Goal: Task Accomplishment & Management: Complete application form

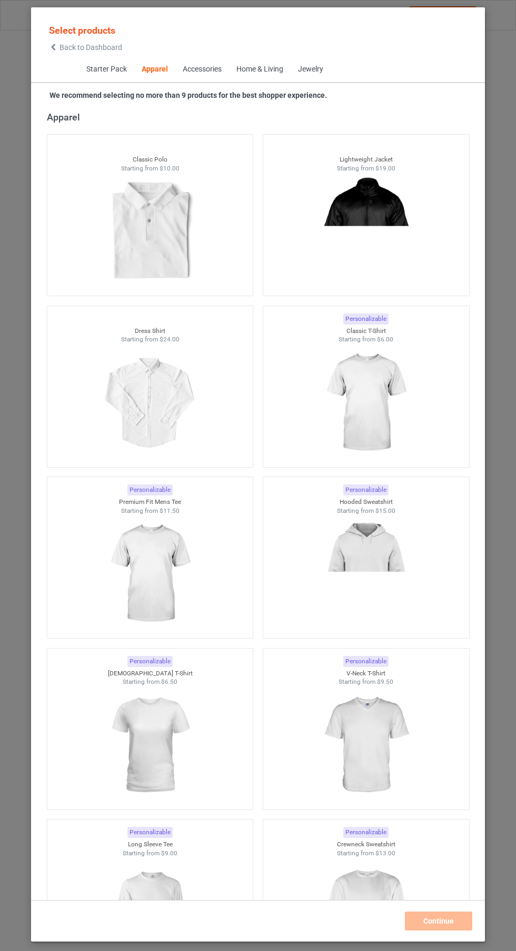
scroll to position [567, 0]
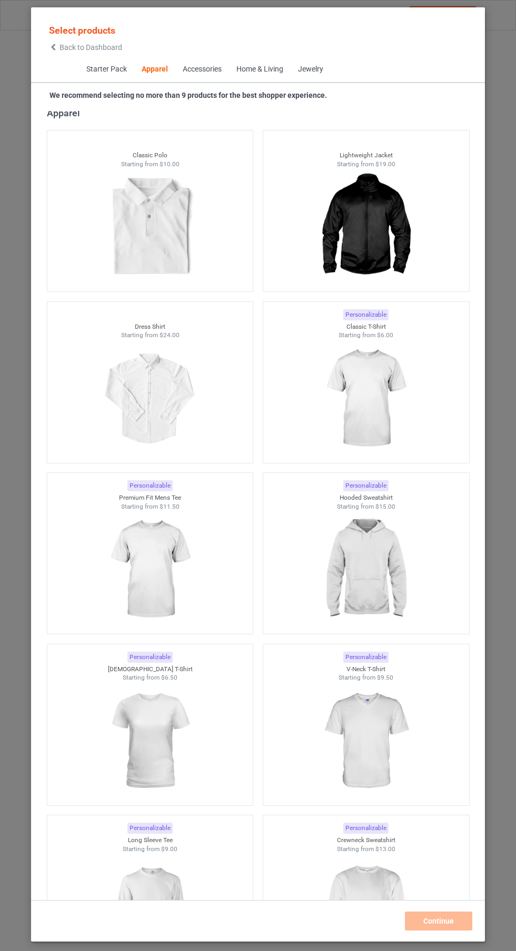
click at [380, 389] on img at bounding box center [365, 399] width 94 height 118
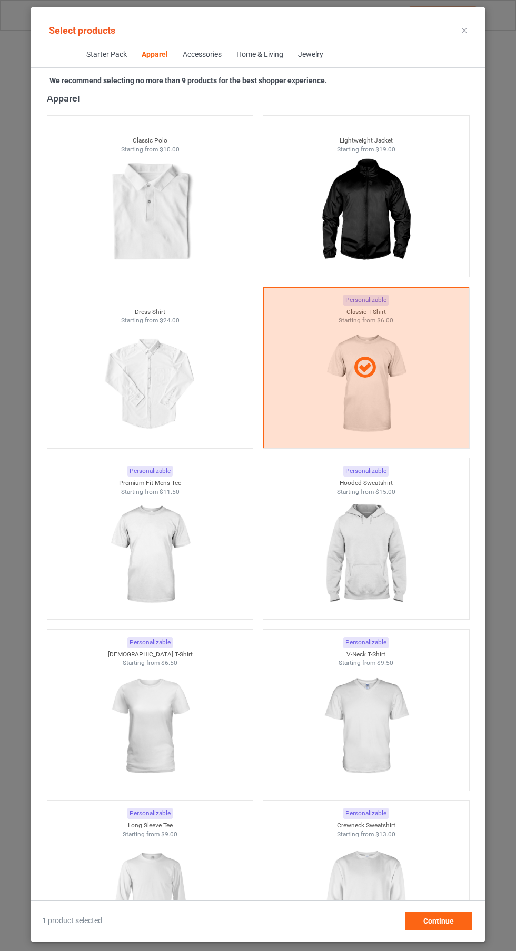
click at [178, 547] on img at bounding box center [150, 555] width 94 height 118
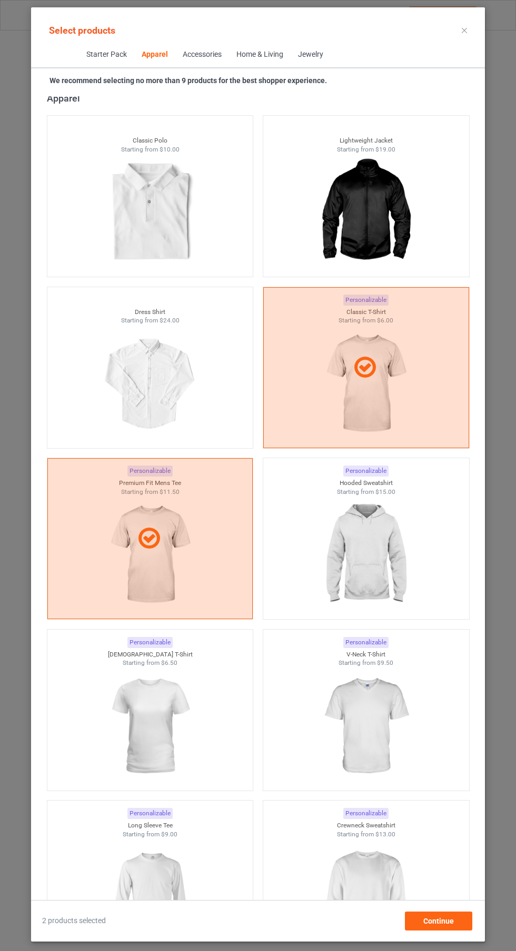
click at [376, 555] on img at bounding box center [365, 555] width 94 height 118
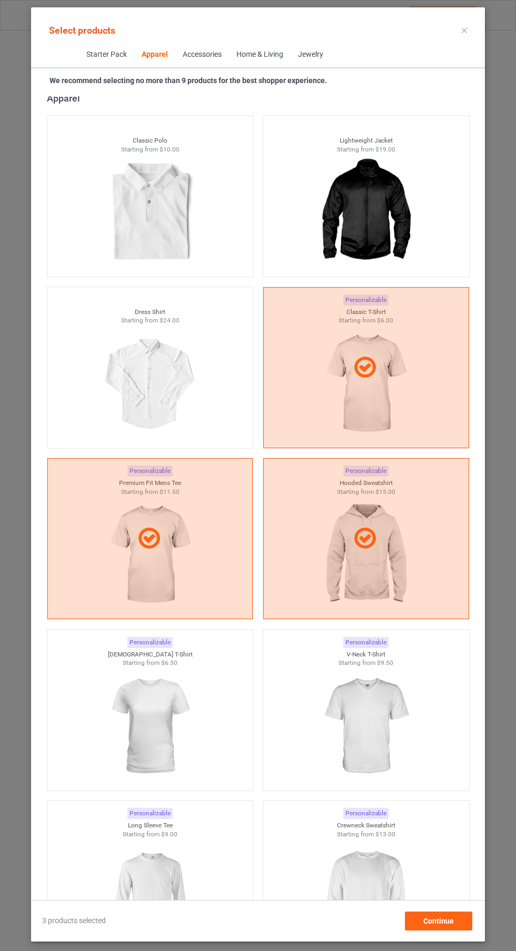
click at [166, 723] on img at bounding box center [150, 727] width 94 height 118
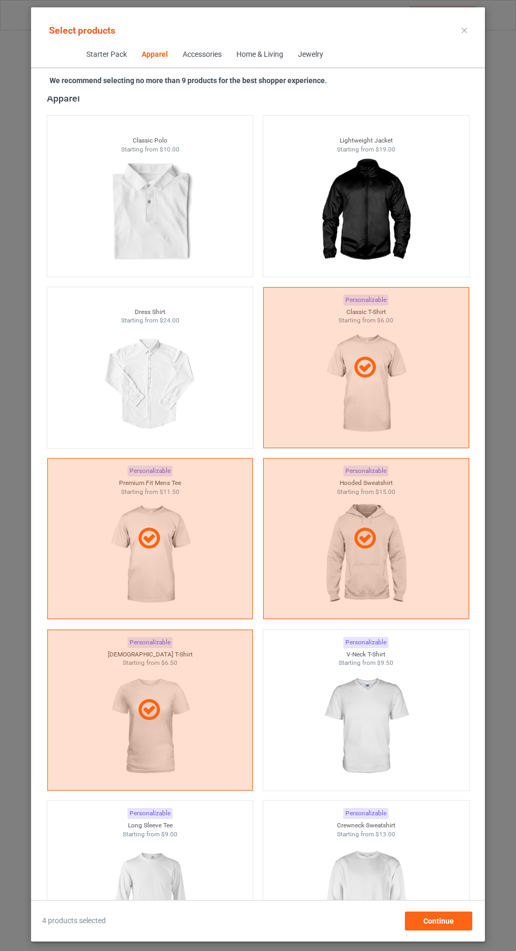
click at [397, 723] on img at bounding box center [365, 727] width 94 height 118
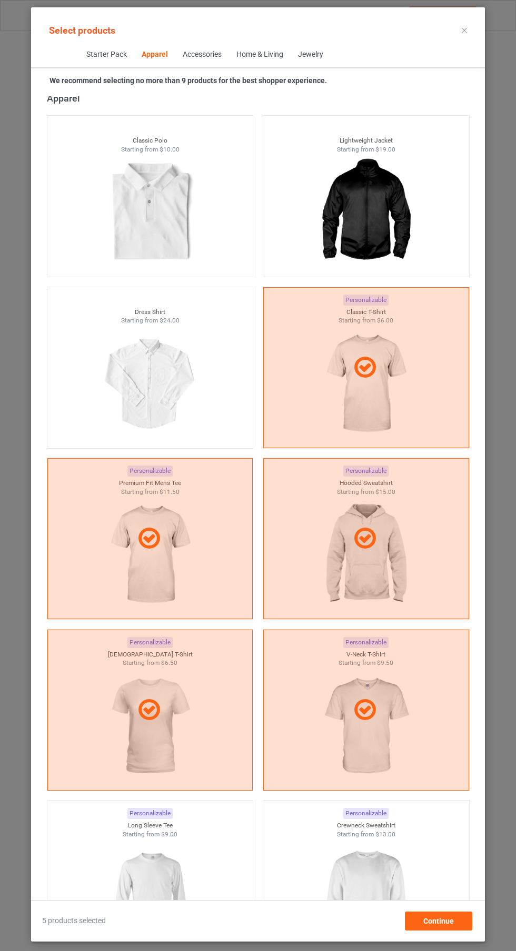
click at [188, 872] on img at bounding box center [150, 898] width 94 height 118
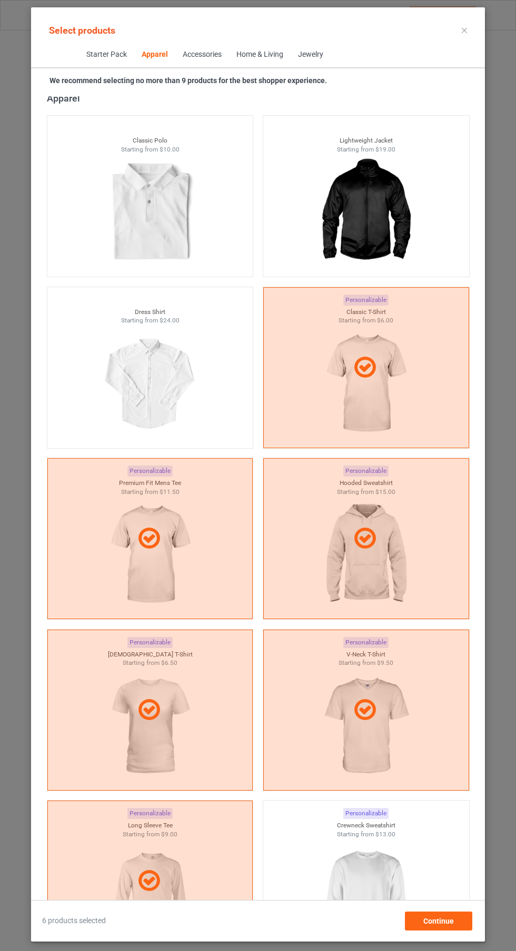
click at [379, 885] on img at bounding box center [365, 898] width 94 height 118
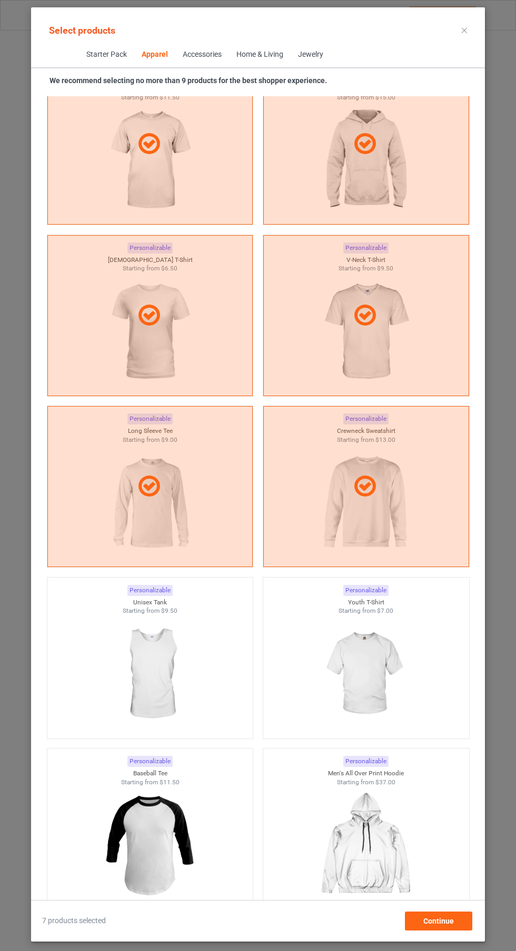
scroll to position [965, 0]
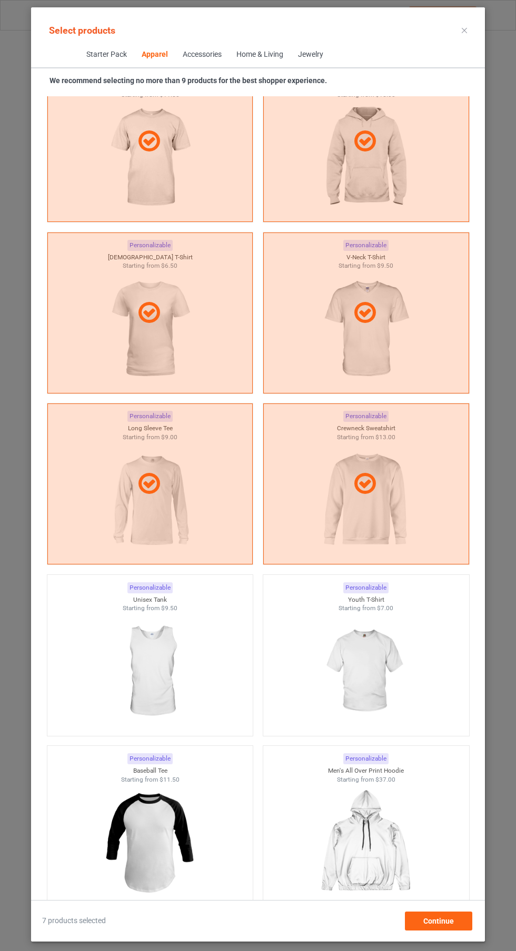
click at [170, 629] on img at bounding box center [150, 672] width 94 height 118
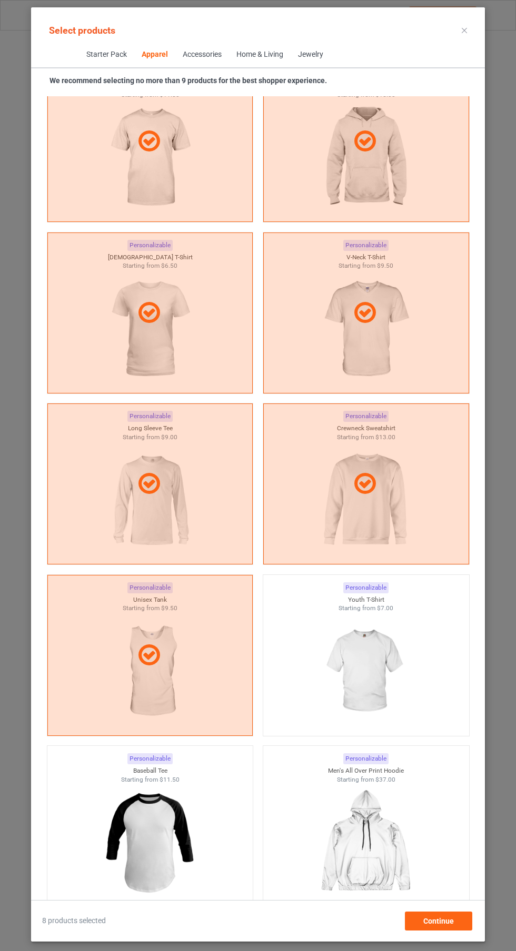
click at [482, 27] on div "Select products" at bounding box center [258, 30] width 454 height 24
click at [464, 30] on icon at bounding box center [464, 30] width 5 height 5
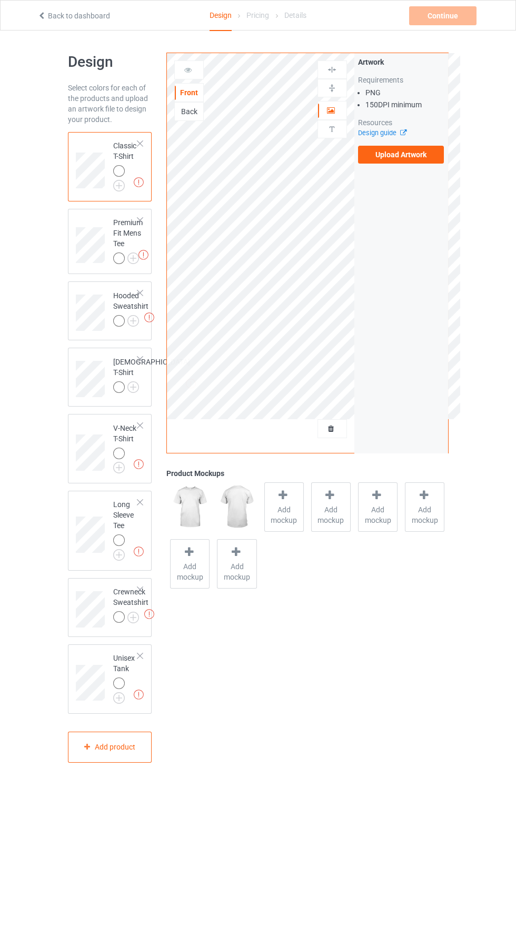
click at [419, 156] on label "Upload Artwork" at bounding box center [401, 155] width 86 height 18
click at [0, 0] on input "Upload Artwork" at bounding box center [0, 0] width 0 height 0
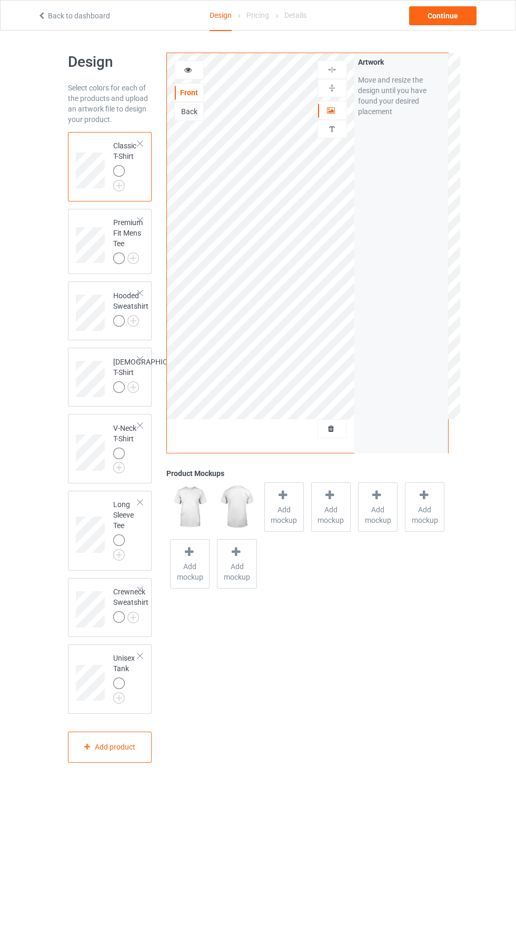
click at [0, 0] on img at bounding box center [0, 0] width 0 height 0
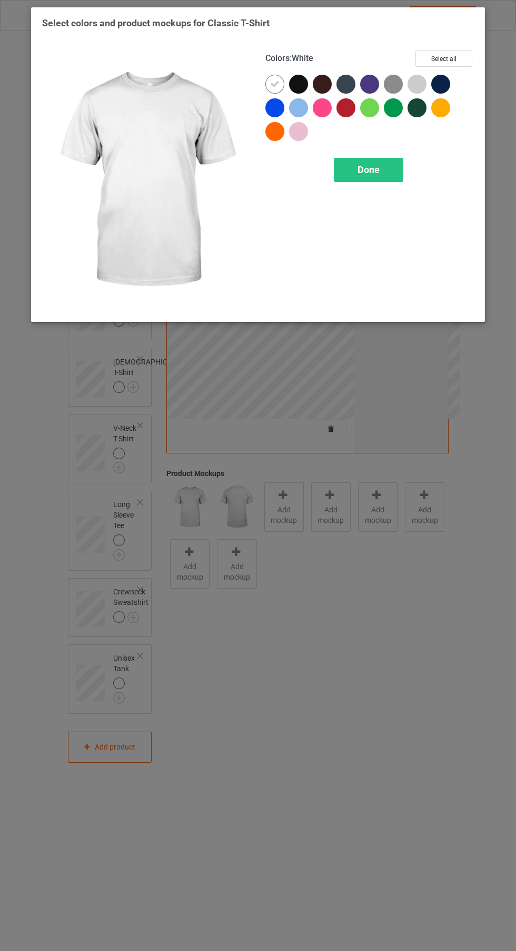
click at [308, 87] on div at bounding box center [301, 87] width 24 height 24
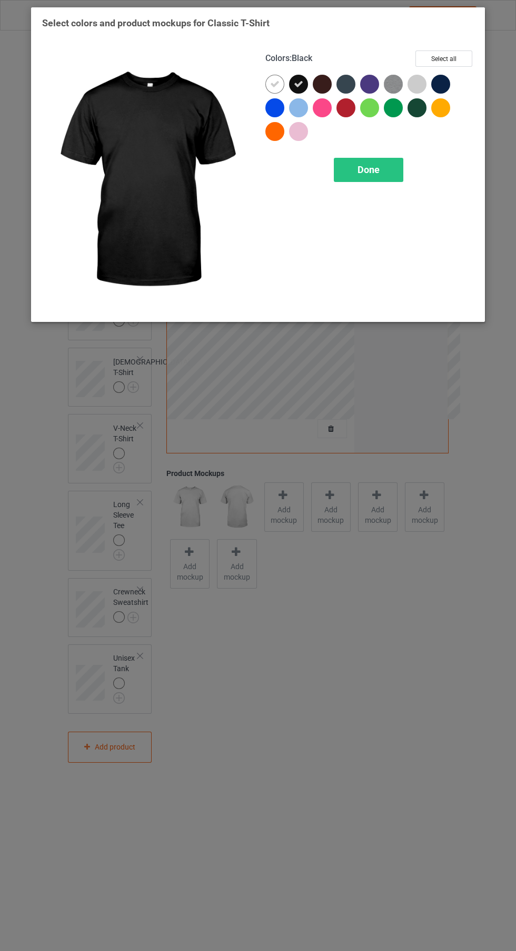
click at [275, 82] on icon at bounding box center [274, 83] width 9 height 9
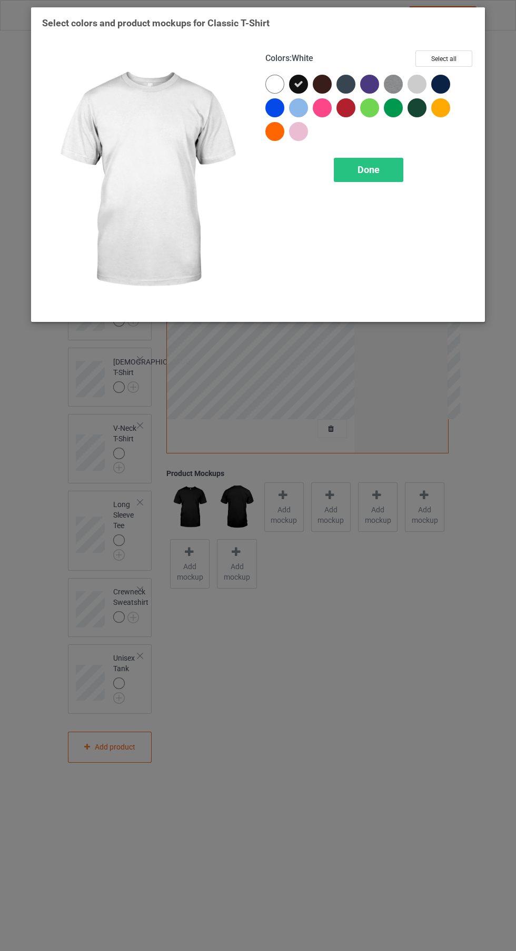
click at [366, 168] on span "Done" at bounding box center [368, 169] width 22 height 11
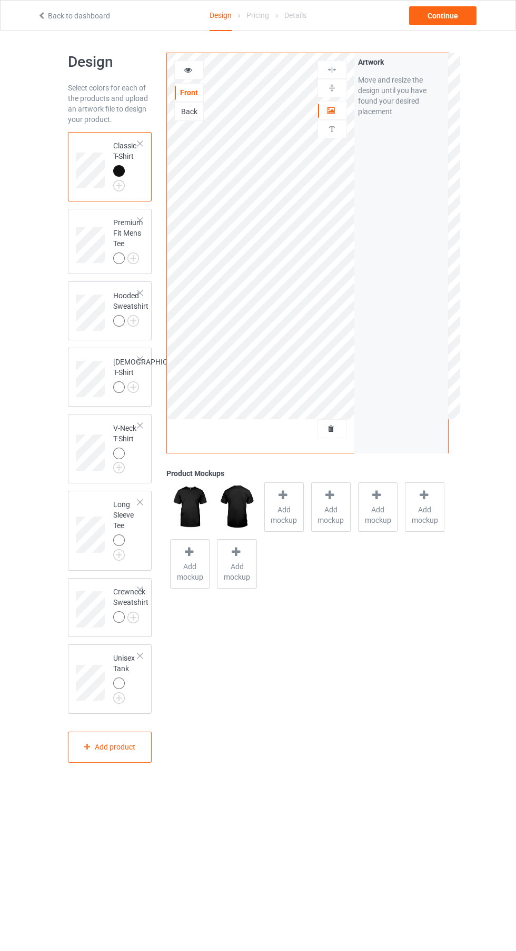
click at [0, 0] on img at bounding box center [0, 0] width 0 height 0
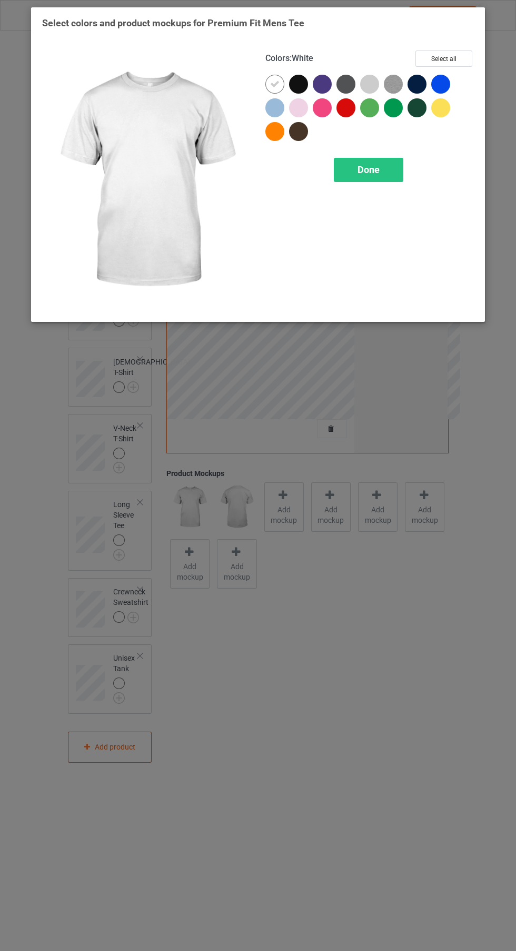
click at [297, 83] on div at bounding box center [298, 84] width 19 height 19
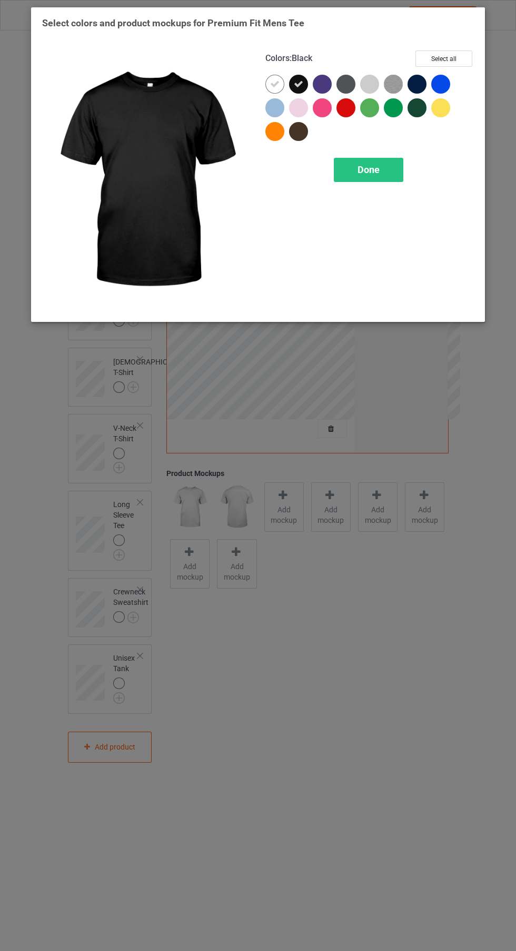
click at [275, 105] on div at bounding box center [274, 107] width 19 height 19
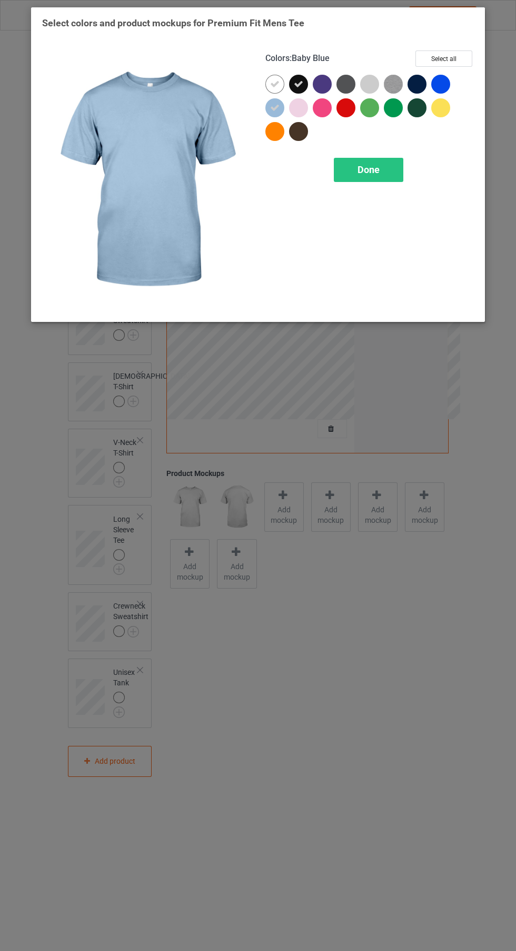
click at [373, 170] on span "Done" at bounding box center [368, 169] width 22 height 11
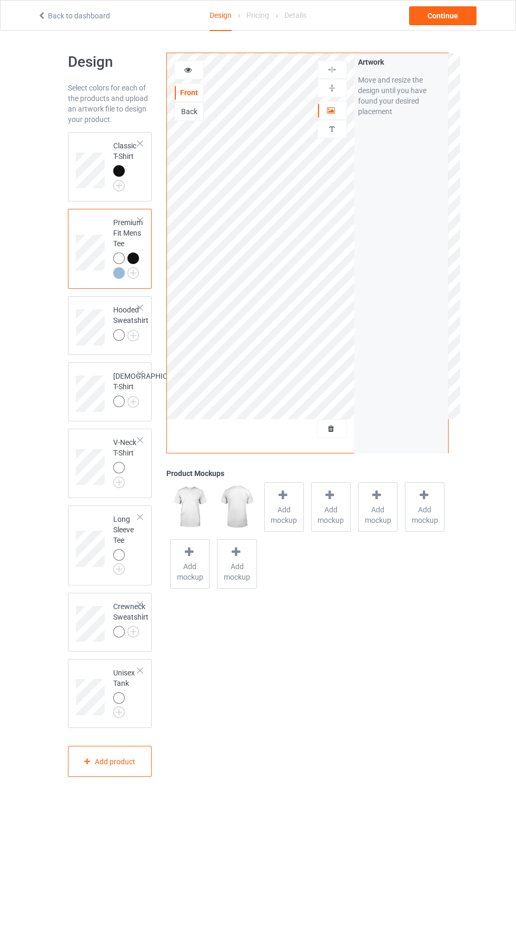
click at [0, 0] on img at bounding box center [0, 0] width 0 height 0
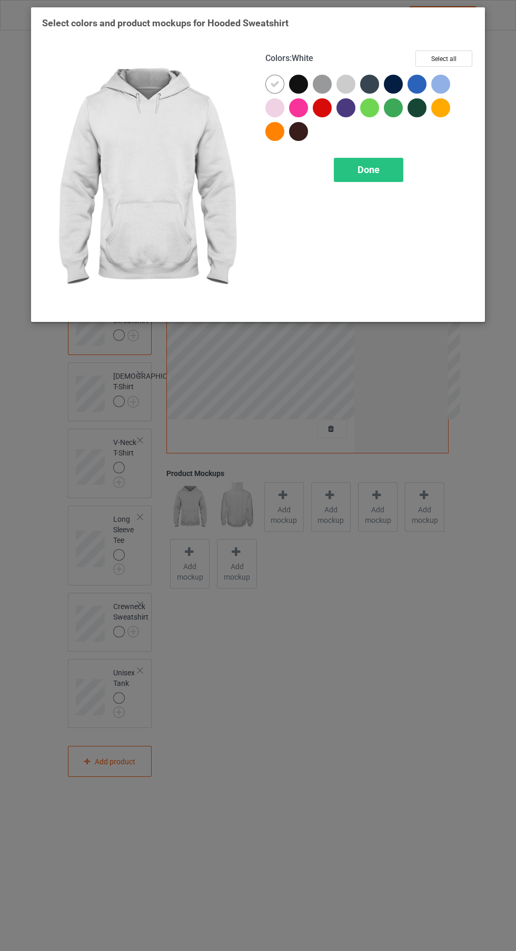
click at [301, 93] on div at bounding box center [301, 87] width 24 height 24
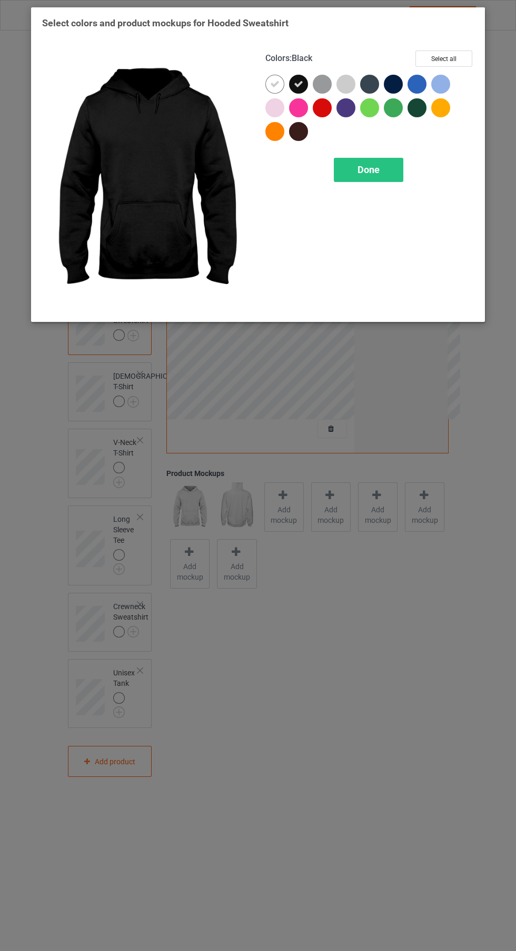
click at [275, 84] on icon at bounding box center [274, 83] width 9 height 9
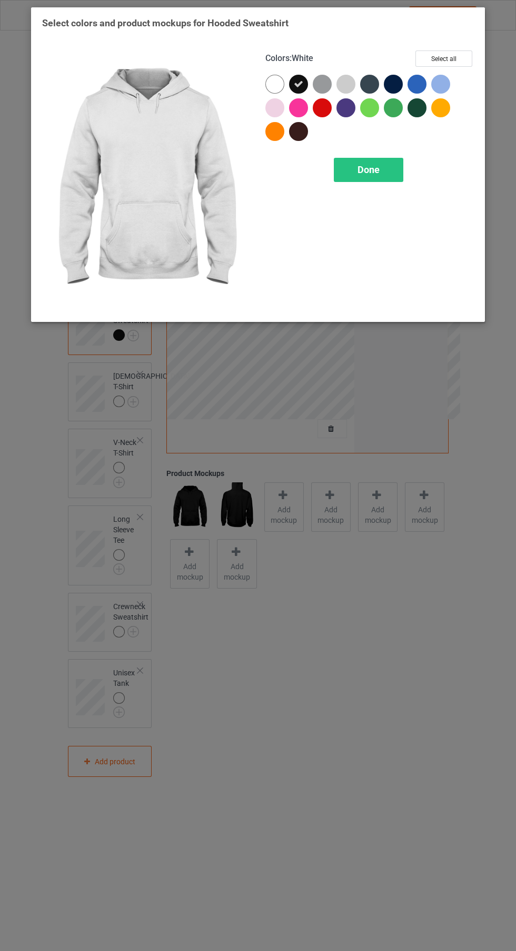
click at [374, 172] on span "Done" at bounding box center [368, 169] width 22 height 11
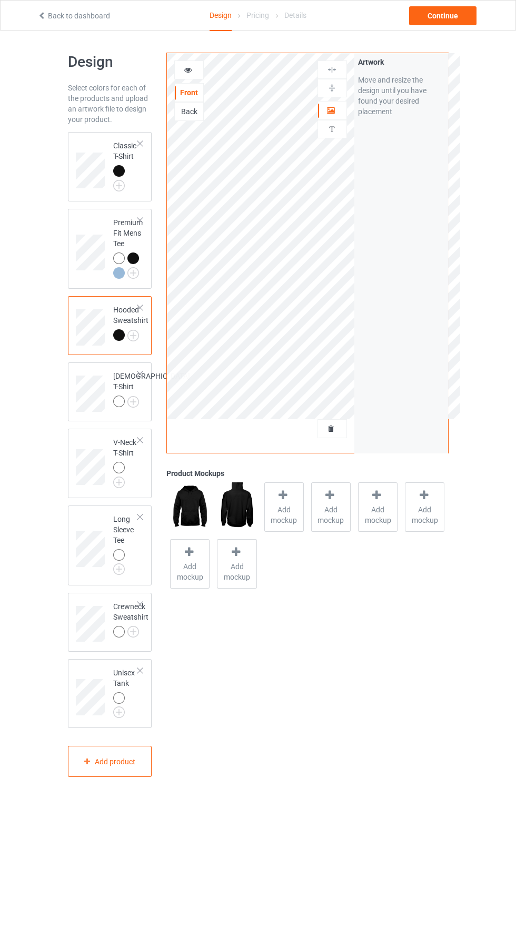
click at [0, 0] on img at bounding box center [0, 0] width 0 height 0
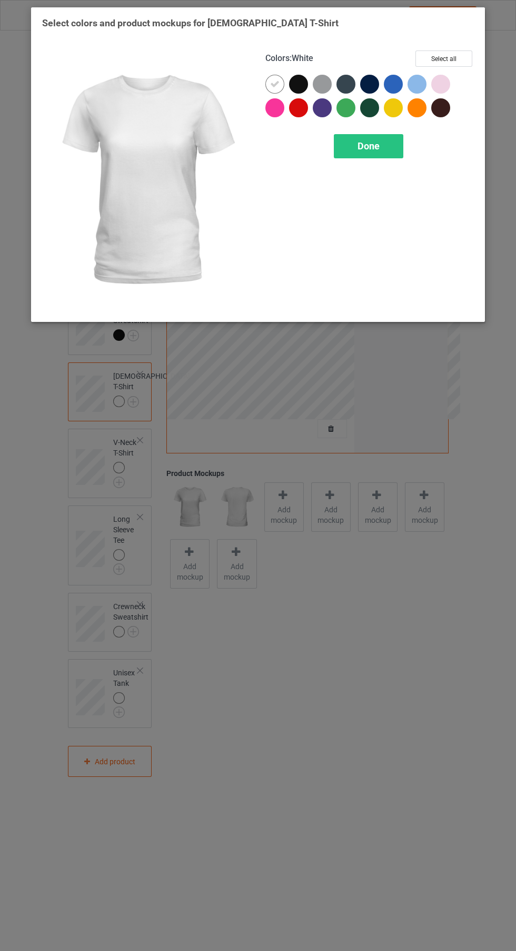
click at [302, 85] on div at bounding box center [298, 84] width 19 height 19
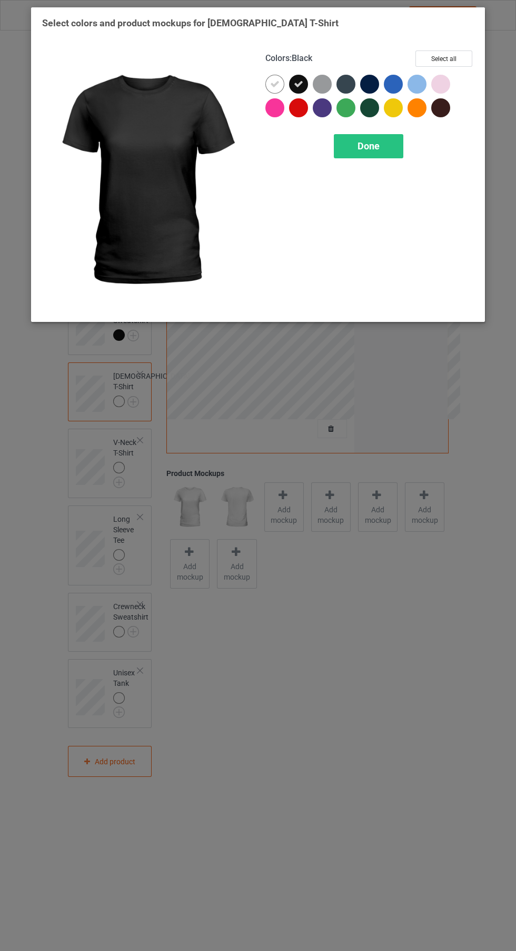
click at [274, 84] on icon at bounding box center [274, 83] width 9 height 9
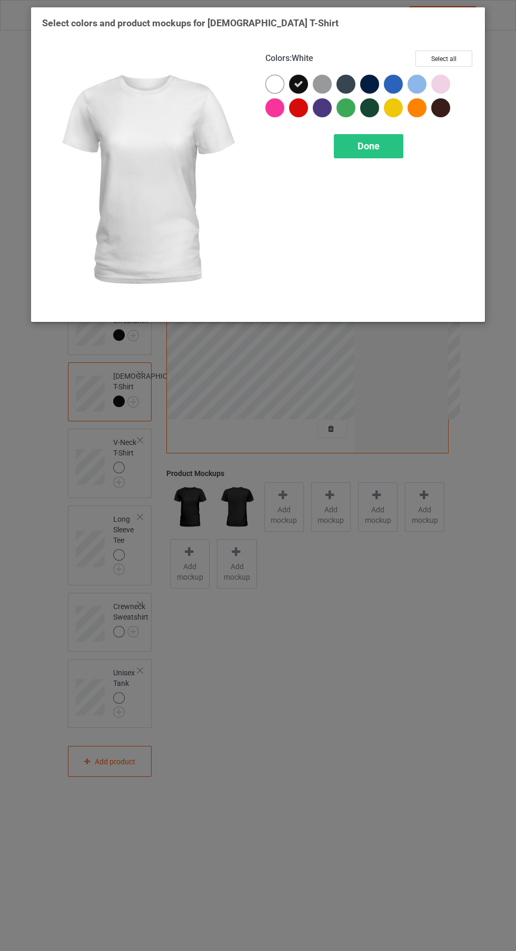
click at [380, 153] on div "Done" at bounding box center [368, 146] width 69 height 24
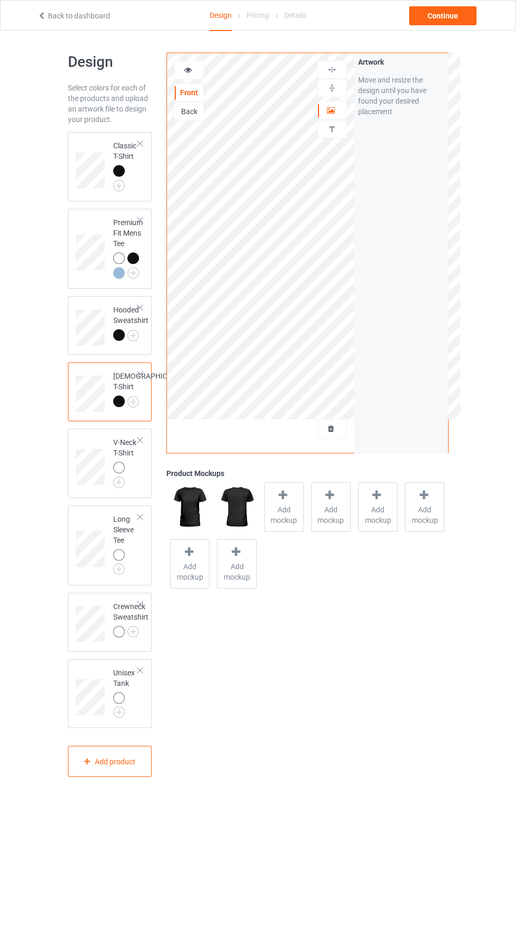
click at [0, 0] on img at bounding box center [0, 0] width 0 height 0
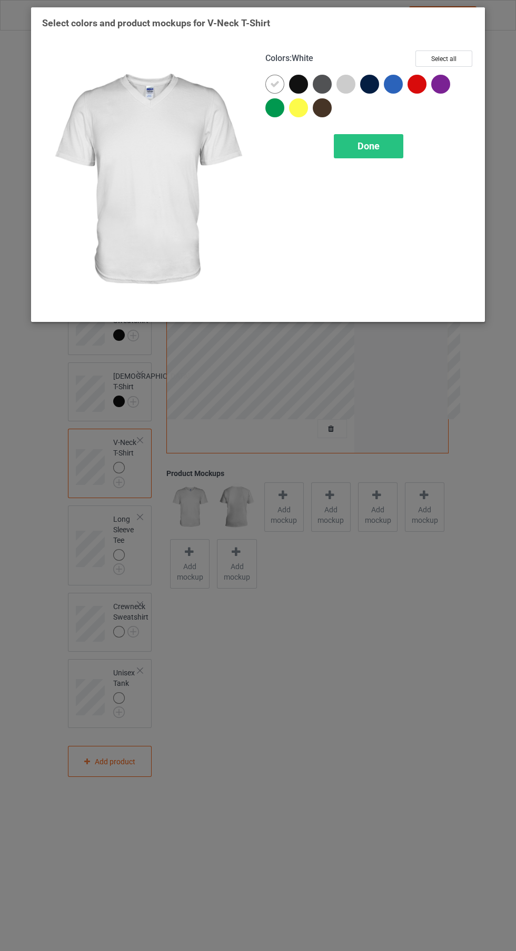
click at [301, 86] on div at bounding box center [298, 84] width 19 height 19
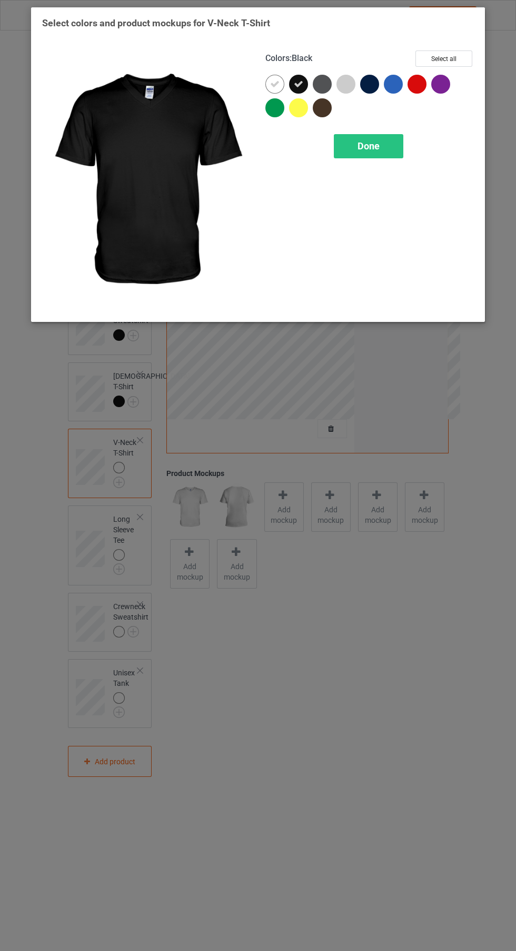
click at [272, 87] on icon at bounding box center [274, 83] width 9 height 9
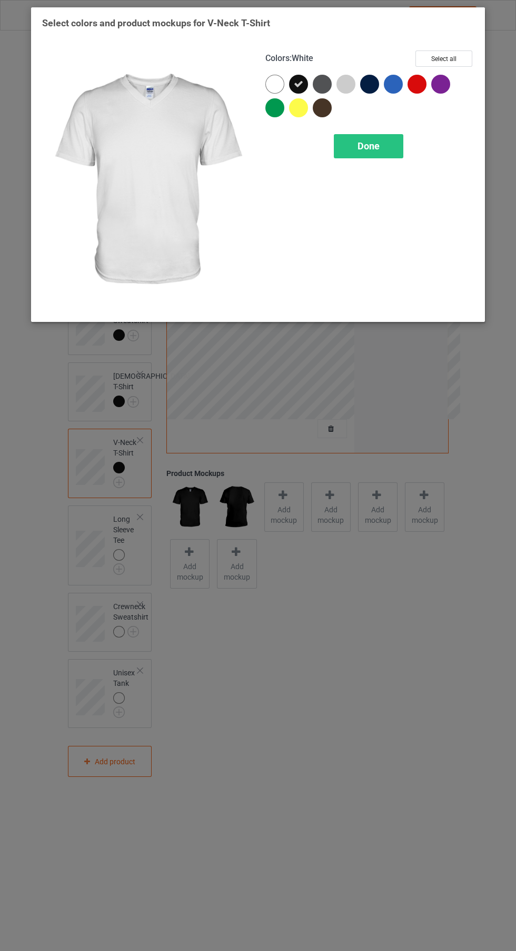
click at [377, 151] on span "Done" at bounding box center [368, 146] width 22 height 11
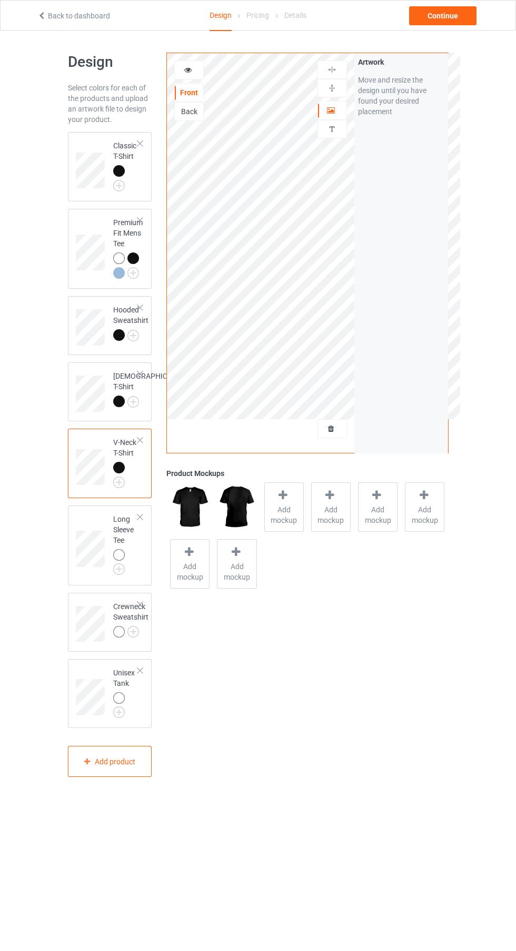
click at [117, 564] on div at bounding box center [120, 556] width 15 height 15
click at [0, 0] on img at bounding box center [0, 0] width 0 height 0
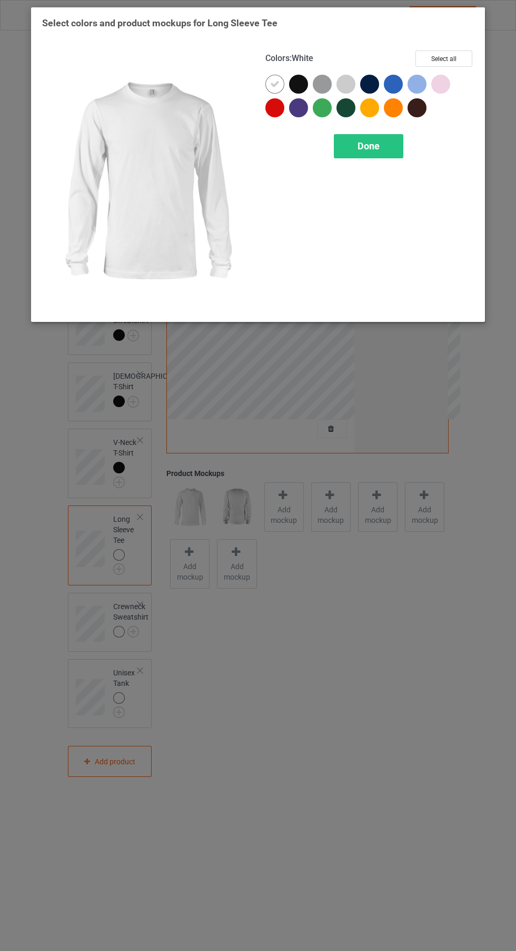
click at [297, 83] on div at bounding box center [298, 84] width 19 height 19
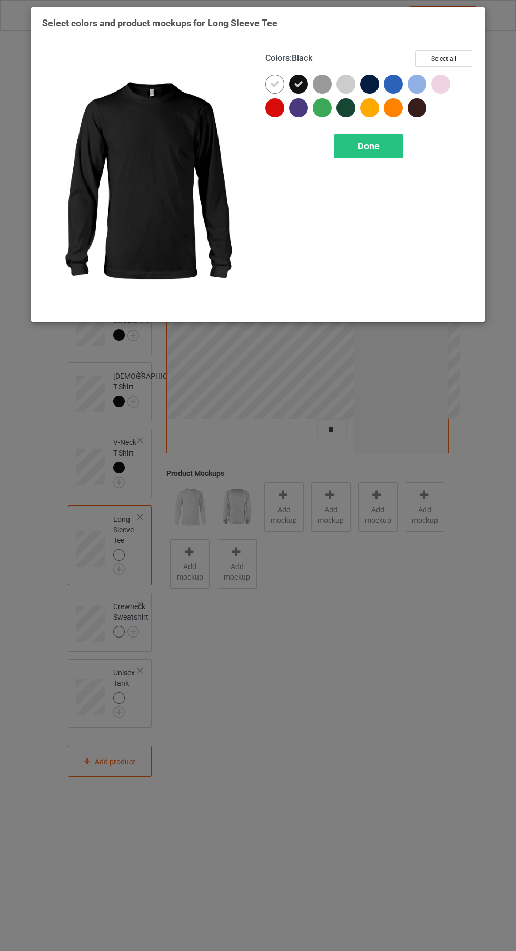
click at [270, 86] on icon at bounding box center [274, 83] width 9 height 9
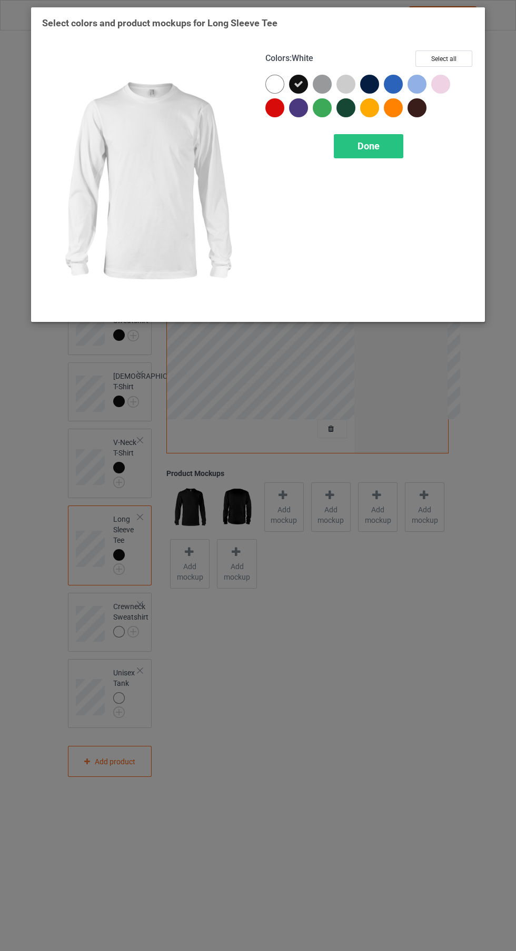
click at [374, 149] on span "Done" at bounding box center [368, 146] width 22 height 11
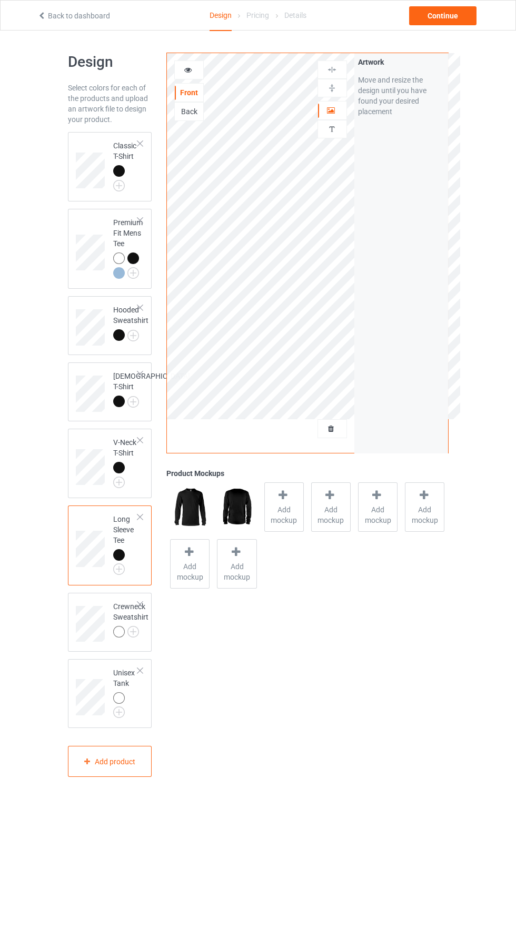
click at [0, 0] on img at bounding box center [0, 0] width 0 height 0
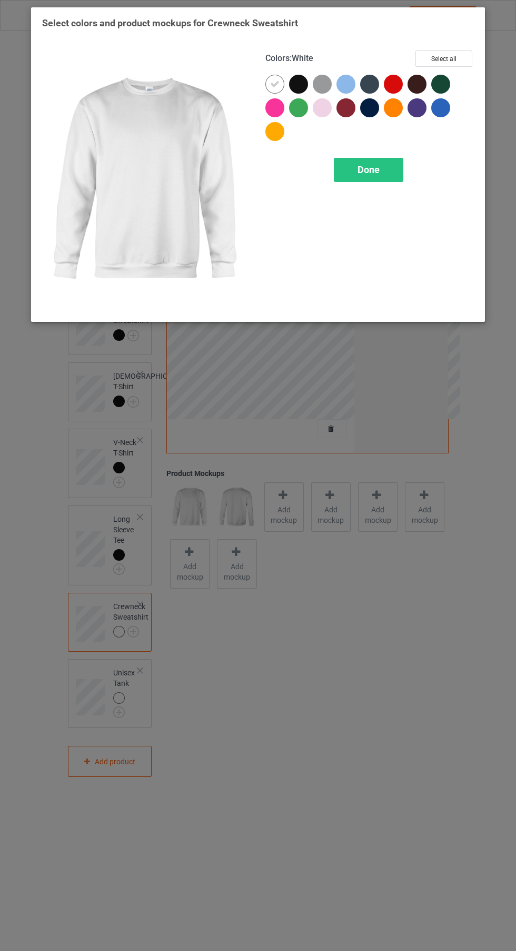
click at [294, 76] on div at bounding box center [298, 84] width 19 height 19
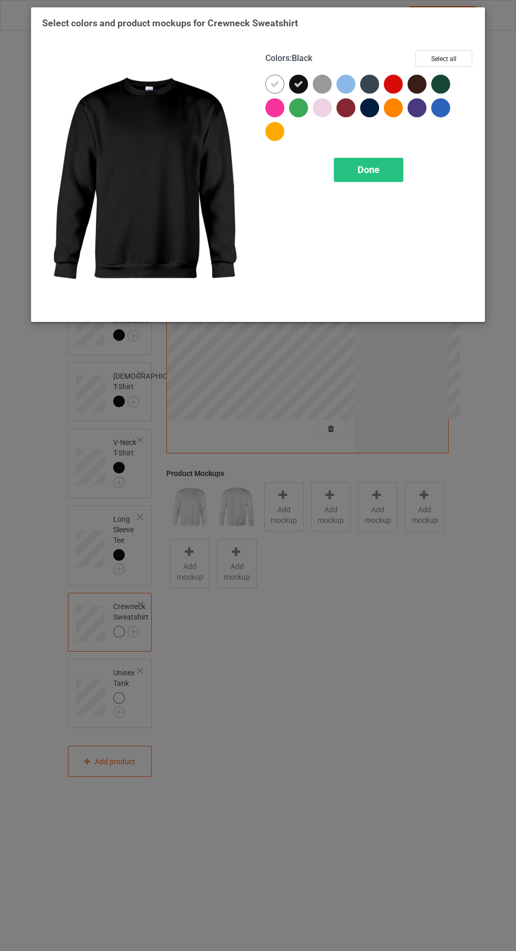
click at [274, 86] on icon at bounding box center [274, 83] width 9 height 9
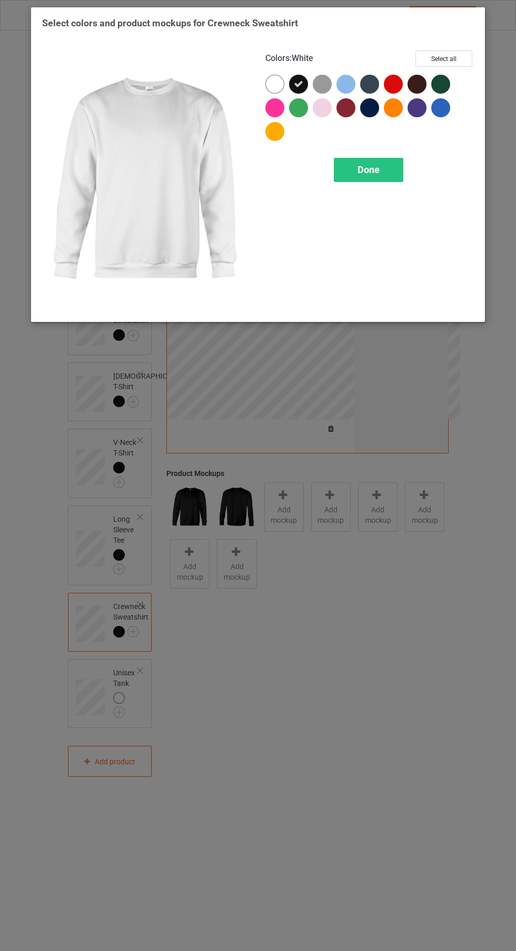
click at [376, 164] on div "Done" at bounding box center [368, 170] width 69 height 24
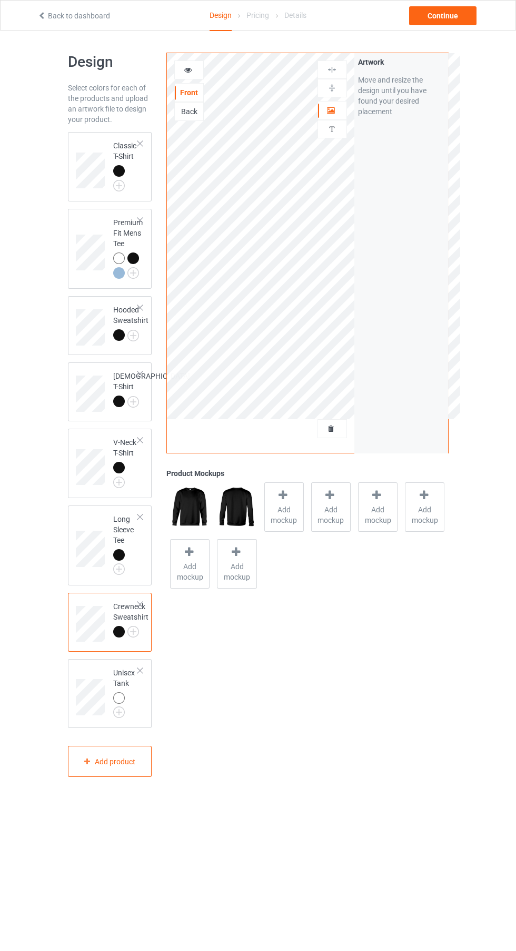
click at [0, 0] on img at bounding box center [0, 0] width 0 height 0
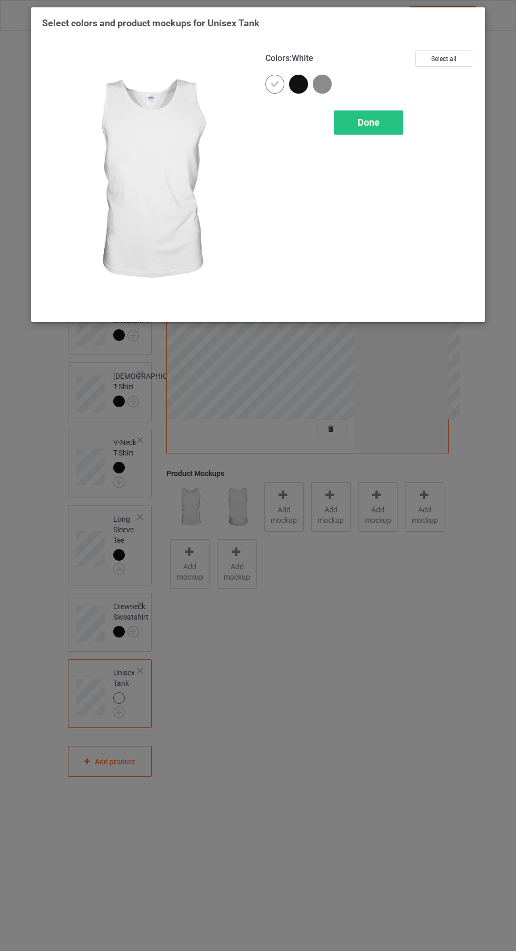
click at [292, 87] on div at bounding box center [298, 84] width 19 height 19
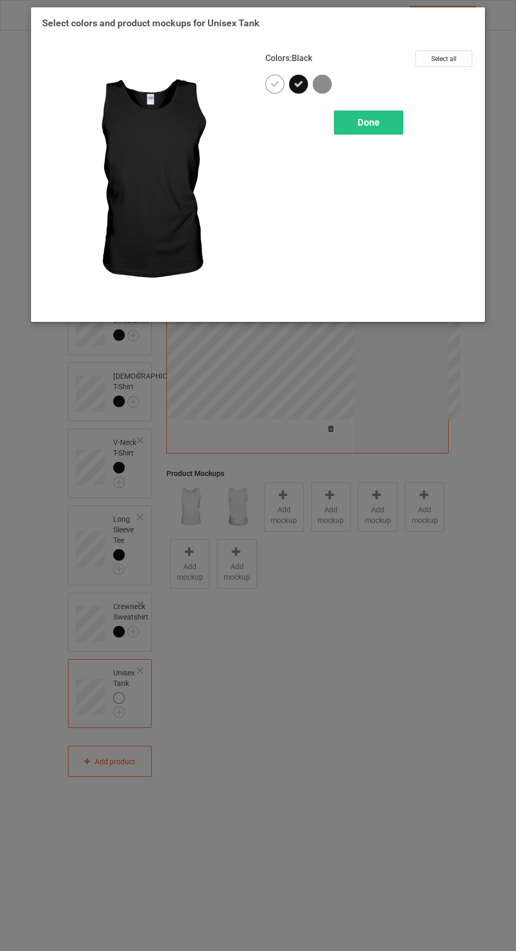
click at [275, 84] on icon at bounding box center [274, 83] width 9 height 9
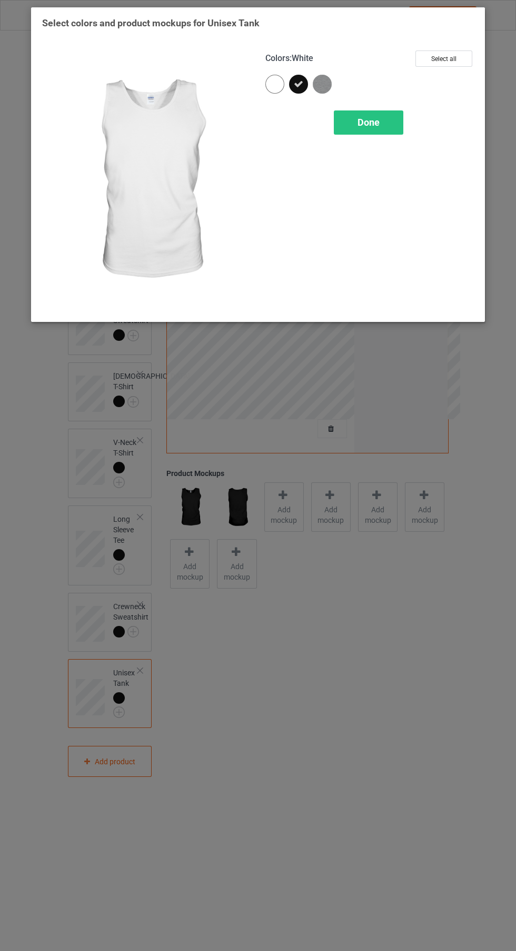
click at [381, 127] on div "Done" at bounding box center [368, 123] width 69 height 24
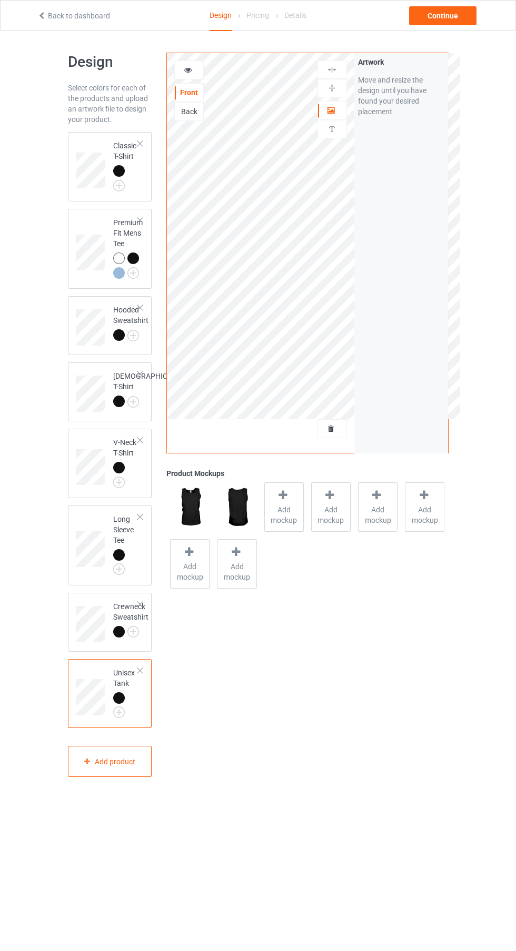
click at [0, 0] on img at bounding box center [0, 0] width 0 height 0
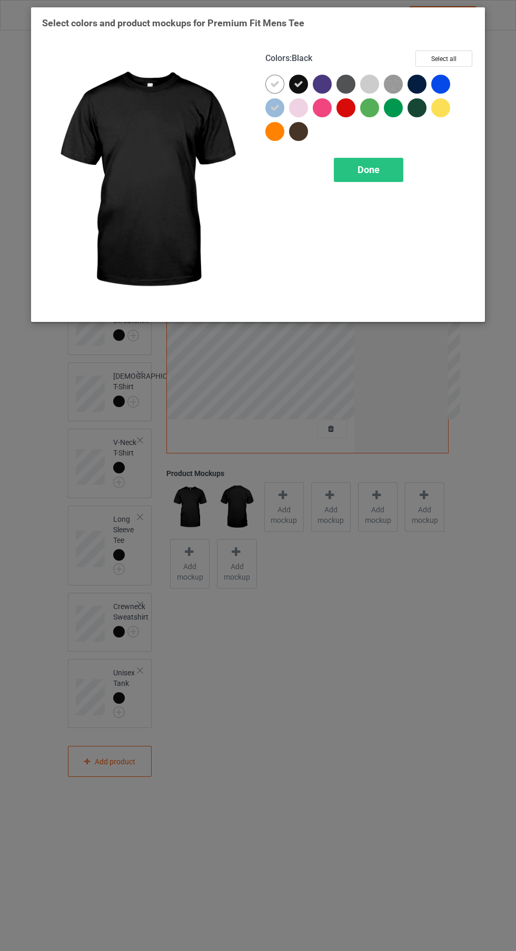
click at [295, 84] on icon at bounding box center [298, 83] width 9 height 9
click at [275, 84] on icon at bounding box center [274, 83] width 9 height 9
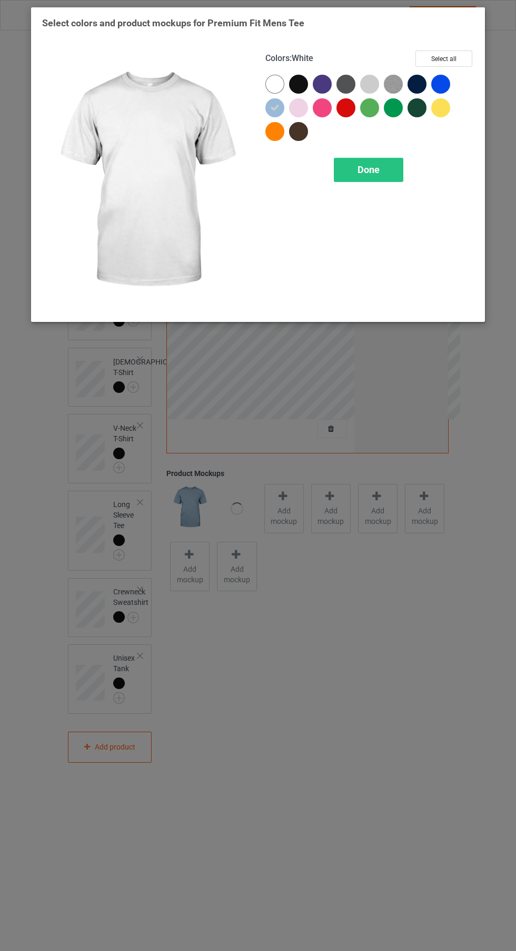
click at [275, 107] on icon at bounding box center [274, 107] width 9 height 9
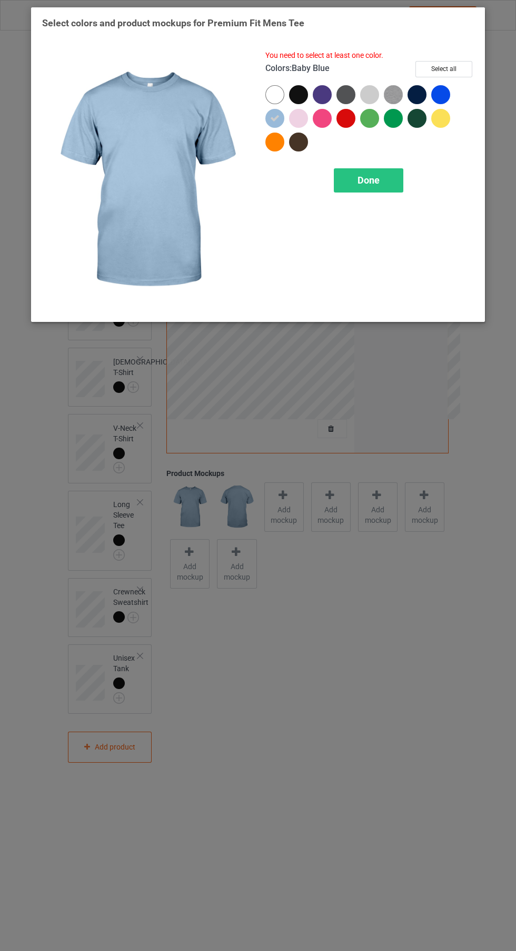
click at [293, 98] on div at bounding box center [298, 94] width 19 height 19
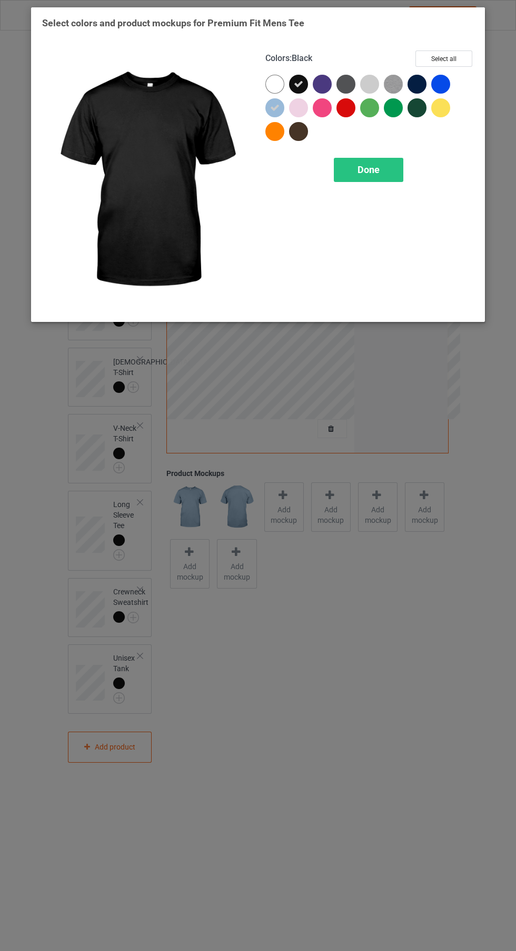
click at [275, 128] on div at bounding box center [274, 131] width 19 height 19
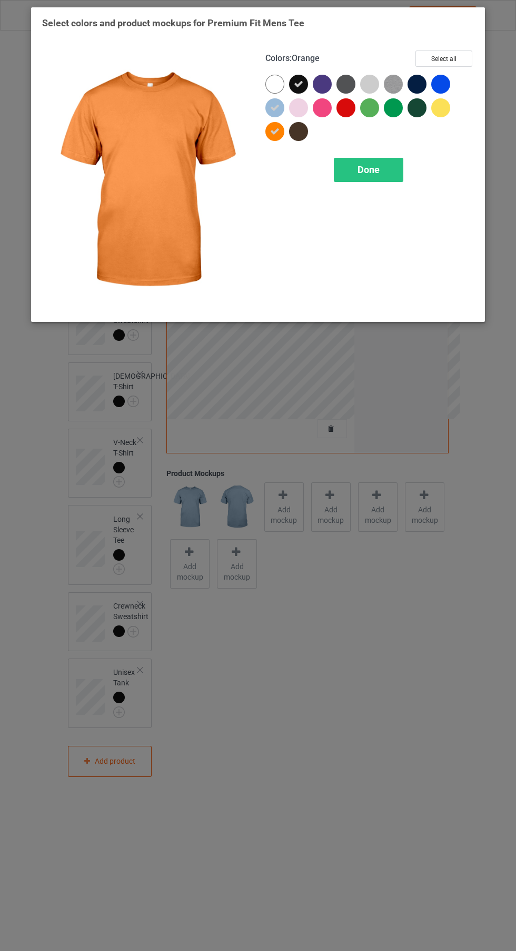
click at [353, 175] on div "Done" at bounding box center [368, 170] width 69 height 24
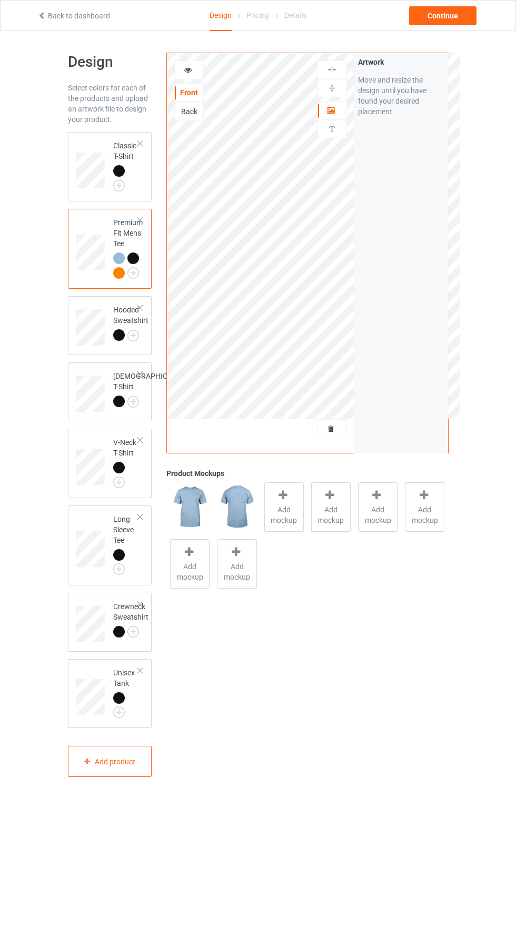
click at [0, 0] on img at bounding box center [0, 0] width 0 height 0
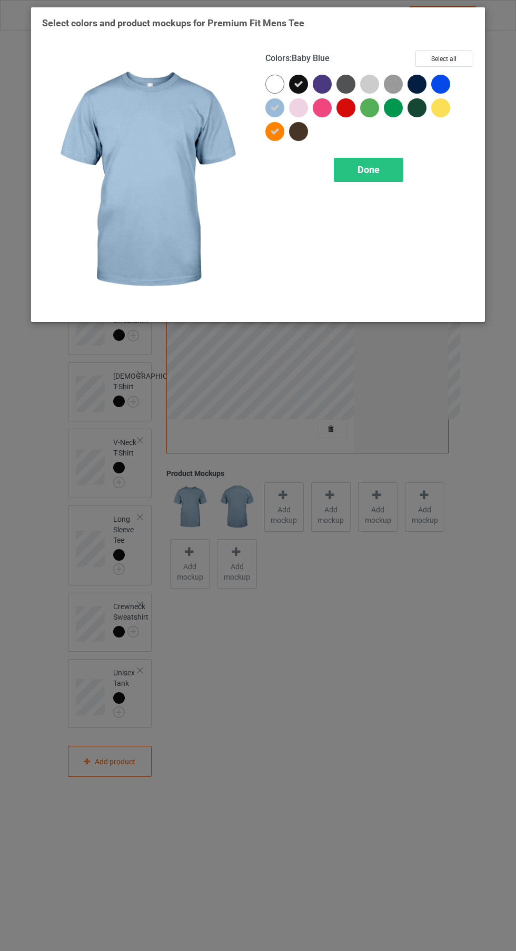
click at [275, 107] on icon at bounding box center [274, 107] width 9 height 9
click at [273, 134] on icon at bounding box center [274, 131] width 9 height 9
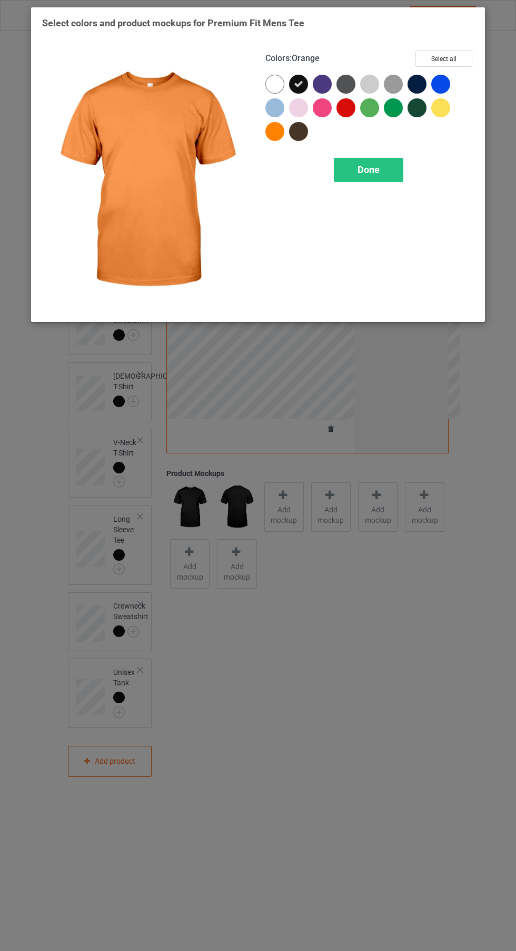
click at [378, 170] on span "Done" at bounding box center [368, 169] width 22 height 11
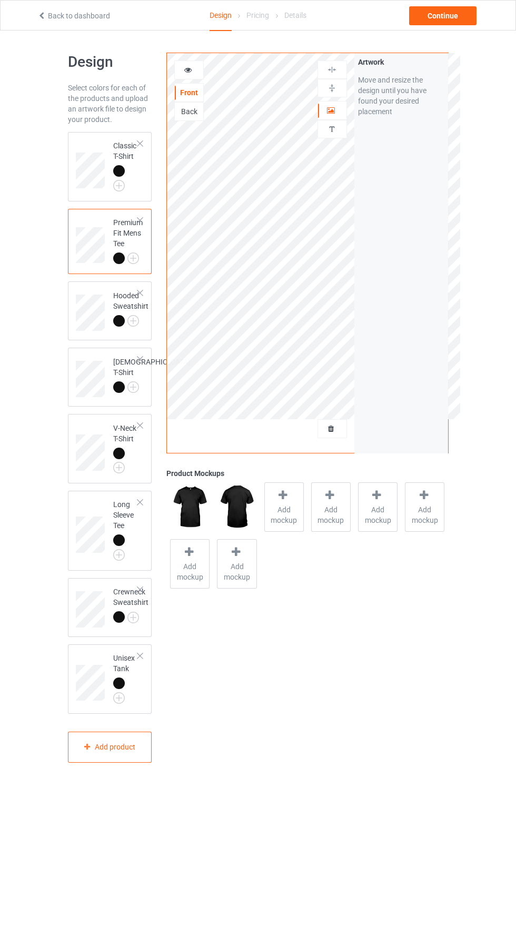
click at [332, 429] on icon at bounding box center [331, 427] width 9 height 7
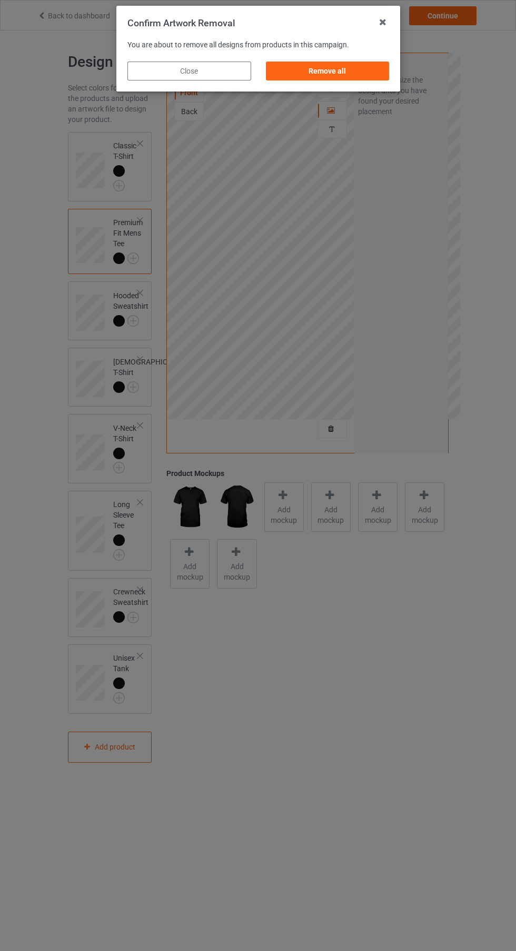
click at [360, 75] on div "Remove all" at bounding box center [327, 71] width 124 height 19
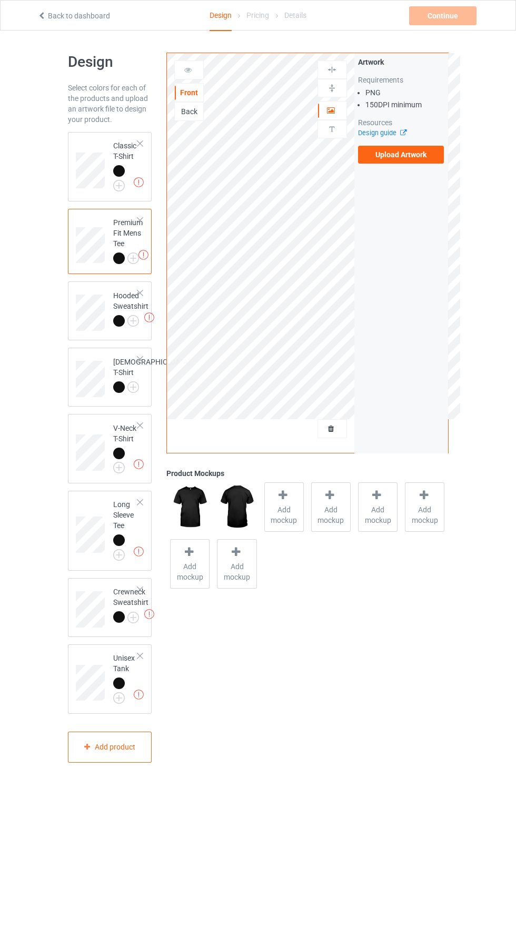
click at [410, 155] on label "Upload Artwork" at bounding box center [401, 155] width 86 height 18
click at [0, 0] on input "Upload Artwork" at bounding box center [0, 0] width 0 height 0
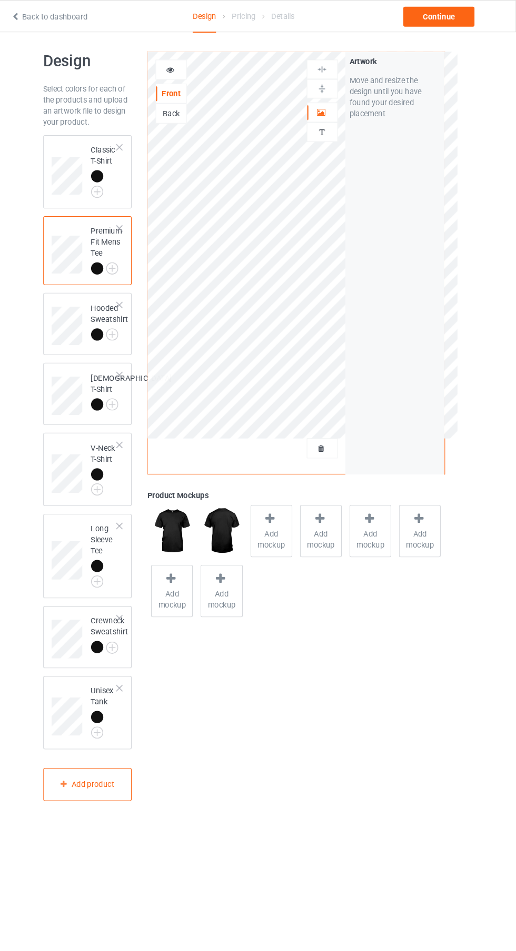
click at [114, 253] on div at bounding box center [119, 254] width 12 height 12
click at [287, 500] on span "Add mockup" at bounding box center [284, 510] width 38 height 21
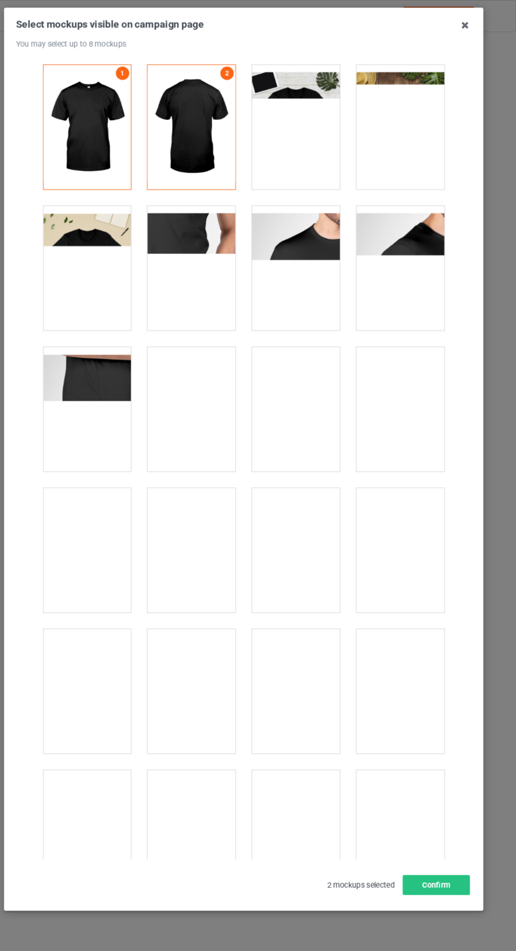
click at [312, 115] on div at bounding box center [307, 121] width 83 height 118
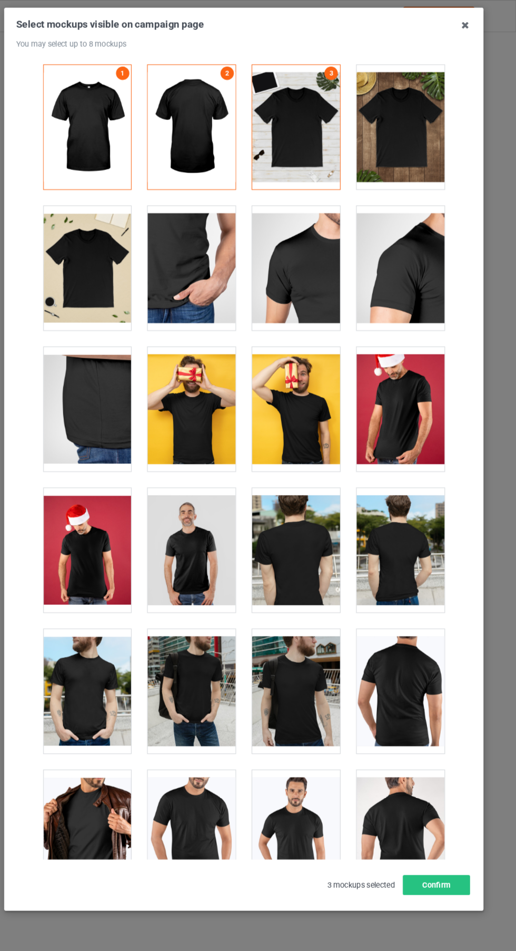
click at [425, 152] on div at bounding box center [406, 121] width 83 height 118
click at [467, 24] on icon at bounding box center [467, 23] width 17 height 17
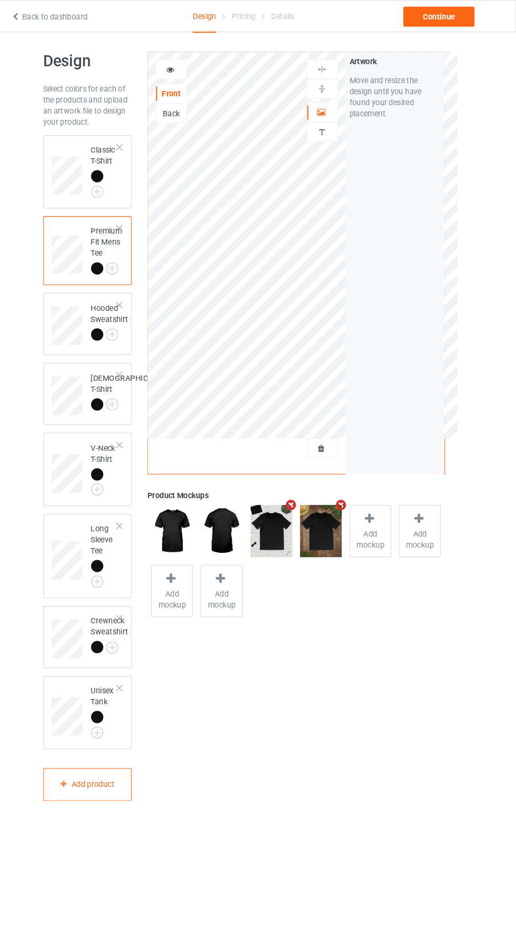
scroll to position [4, 0]
click at [0, 0] on img at bounding box center [0, 0] width 0 height 0
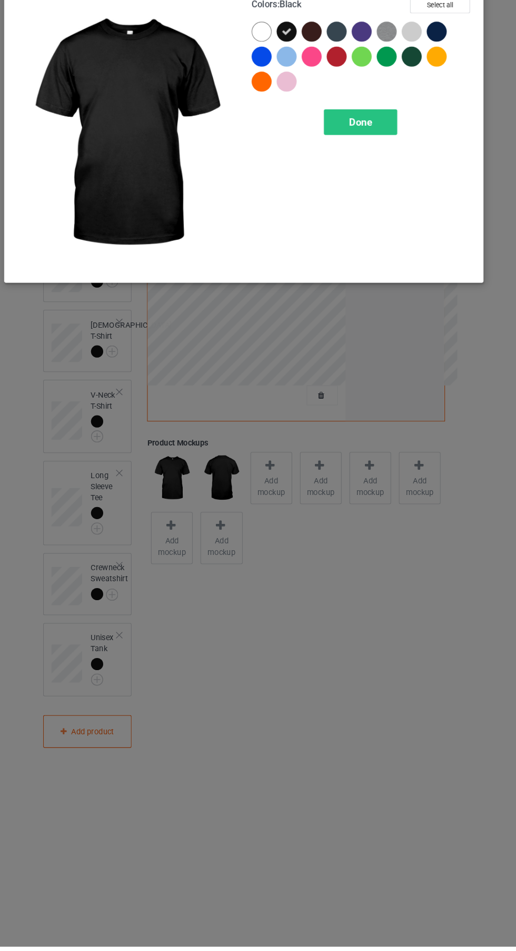
click at [374, 173] on span "Done" at bounding box center [368, 169] width 22 height 11
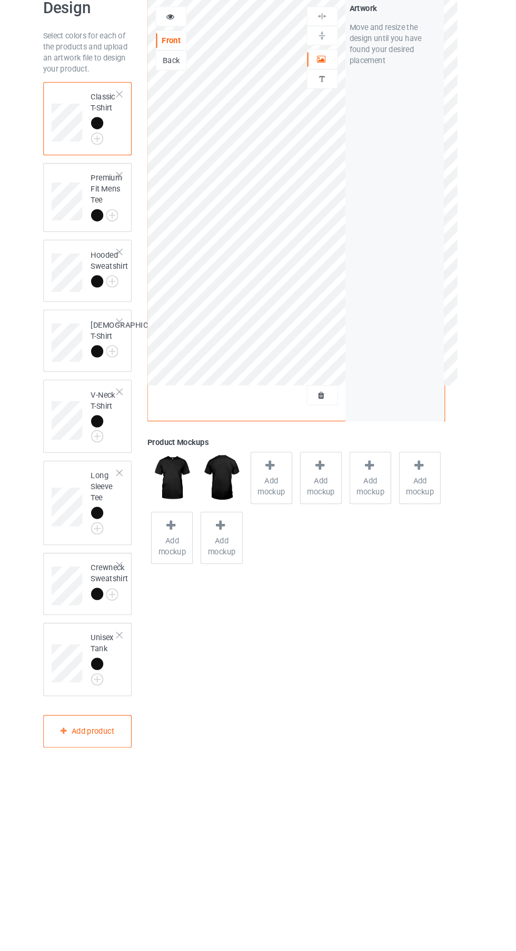
click at [293, 513] on span "Add mockup" at bounding box center [284, 515] width 38 height 21
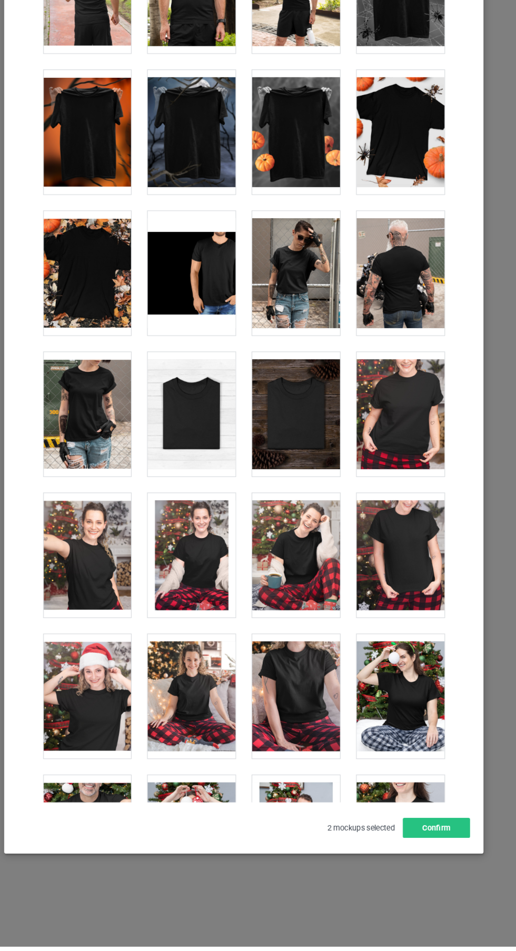
scroll to position [10372, 0]
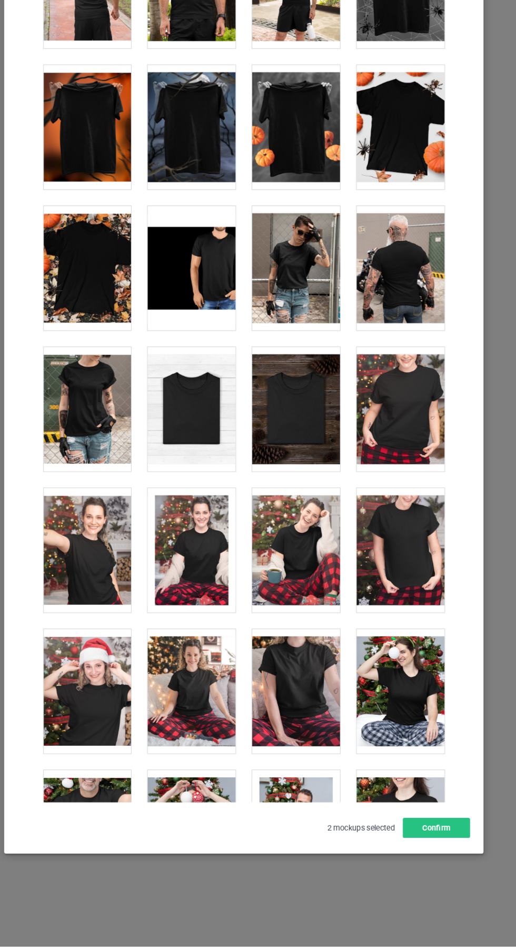
click at [226, 457] on div at bounding box center [208, 442] width 83 height 118
click at [224, 312] on div at bounding box center [208, 308] width 83 height 118
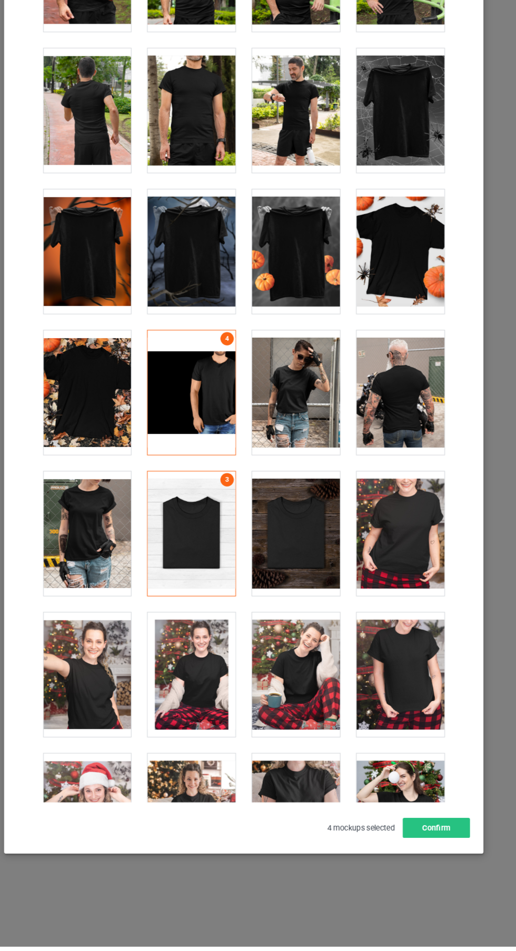
scroll to position [0, 0]
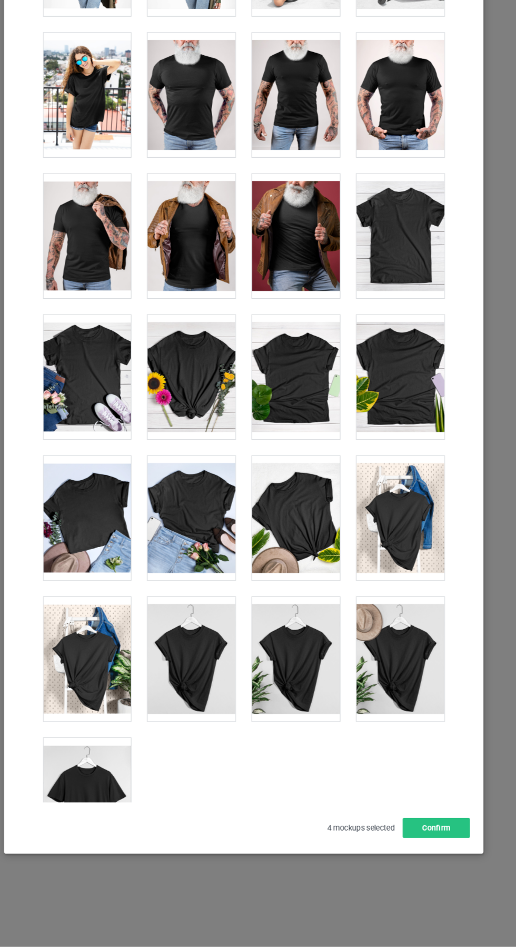
click at [121, 809] on div at bounding box center [109, 813] width 83 height 118
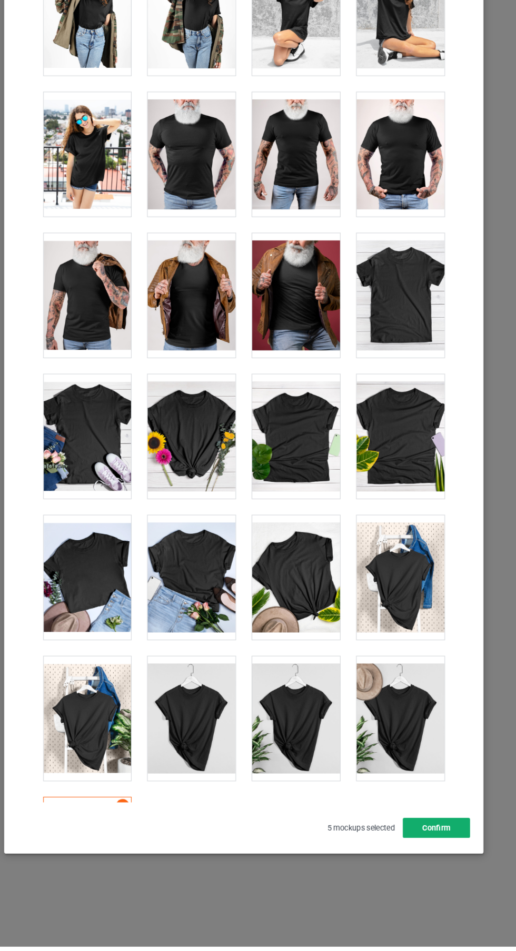
click at [453, 848] on button "Confirm" at bounding box center [440, 838] width 64 height 19
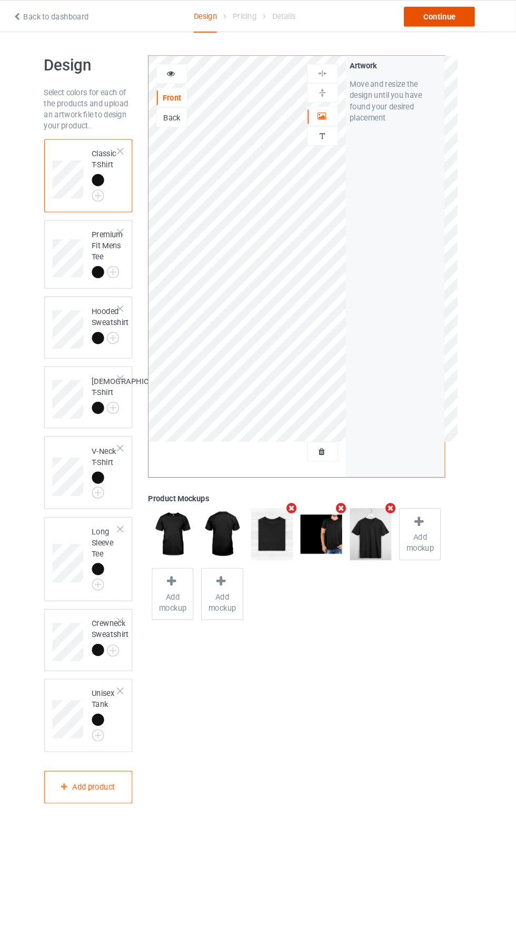
click at [459, 22] on div "Continue" at bounding box center [442, 15] width 67 height 19
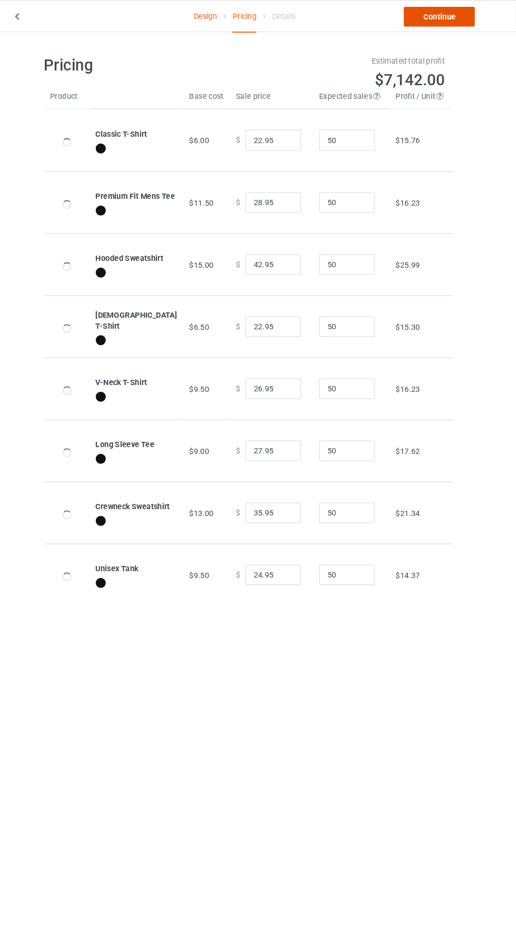
click at [452, 24] on link "Continue" at bounding box center [442, 15] width 67 height 19
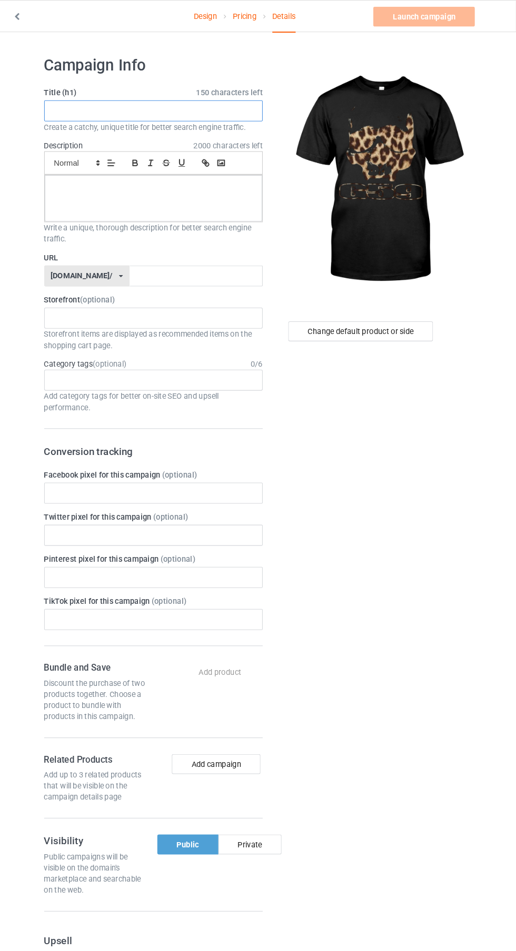
click at [200, 105] on input "text" at bounding box center [171, 105] width 207 height 20
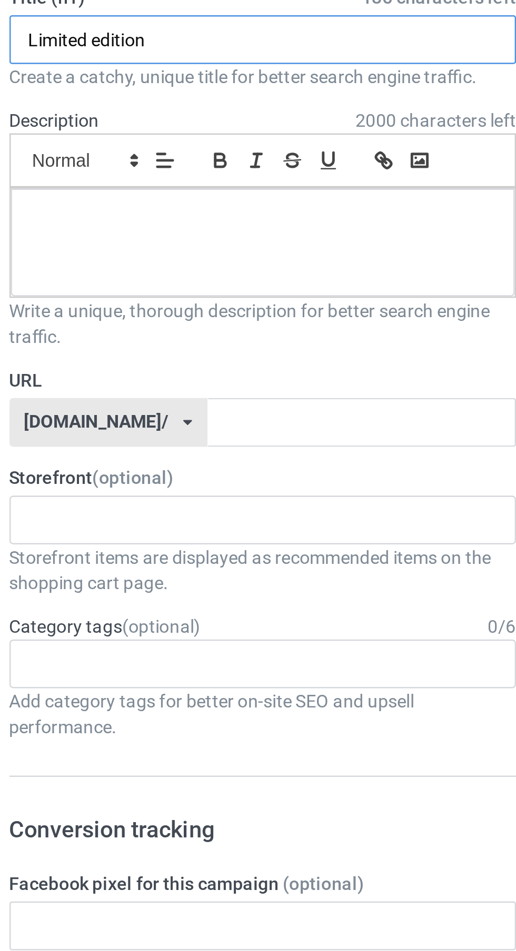
type input "Limited edition"
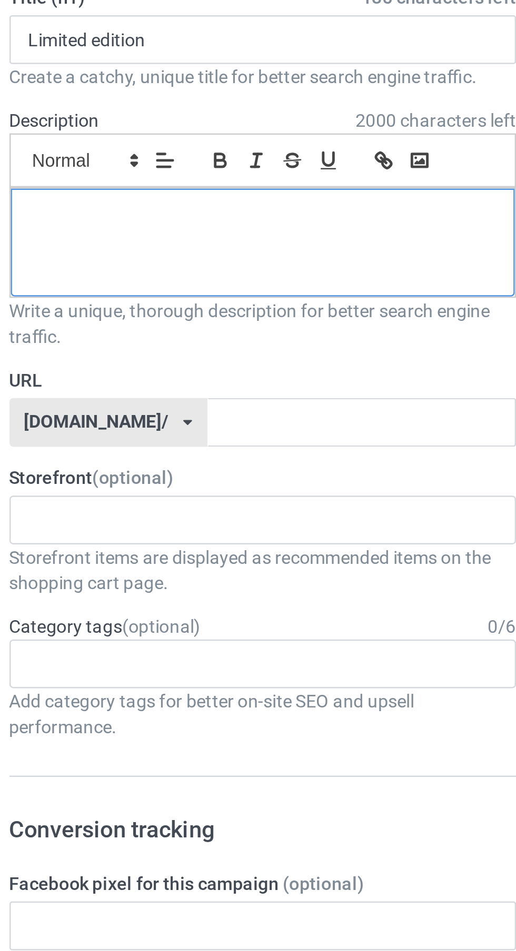
click at [183, 200] on div at bounding box center [171, 188] width 206 height 44
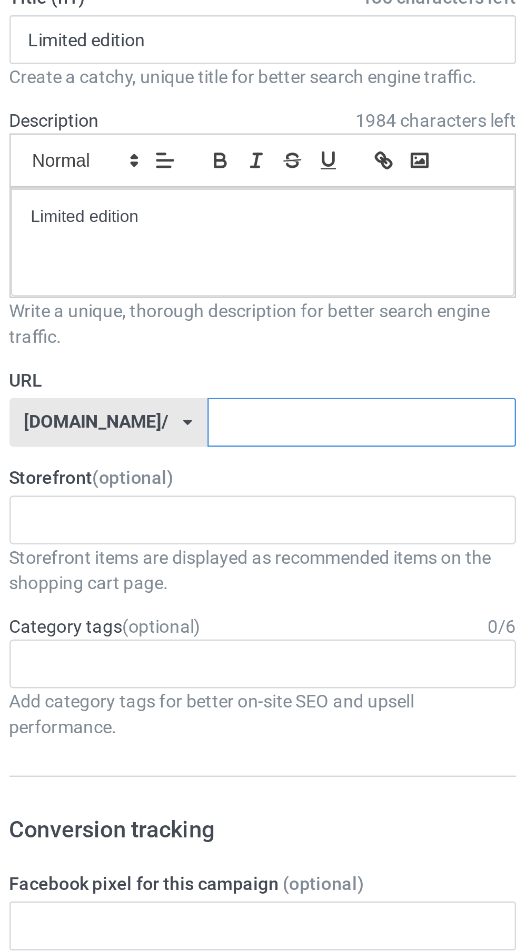
click at [202, 259] on input "text" at bounding box center [212, 262] width 126 height 20
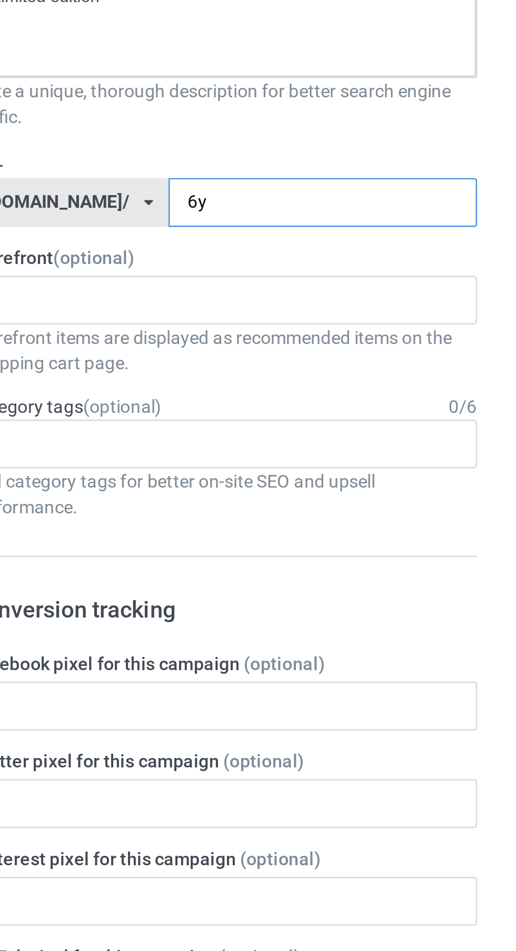
type input "6yy"
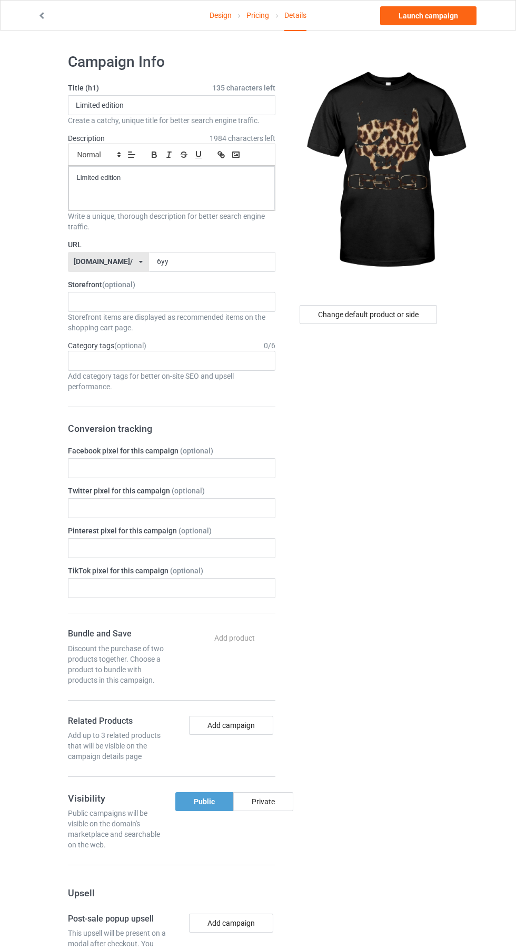
click at [221, 15] on link "Design" at bounding box center [220, 15] width 22 height 29
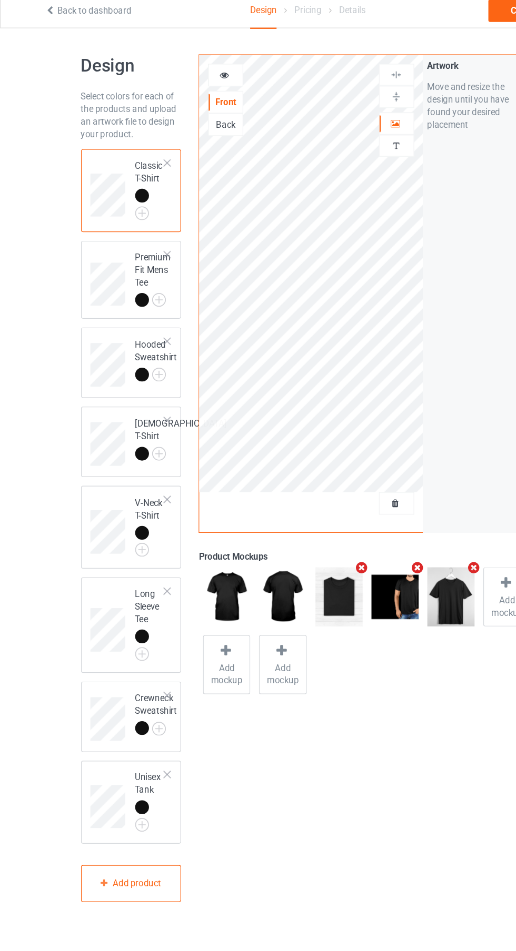
click at [0, 0] on img at bounding box center [0, 0] width 0 height 0
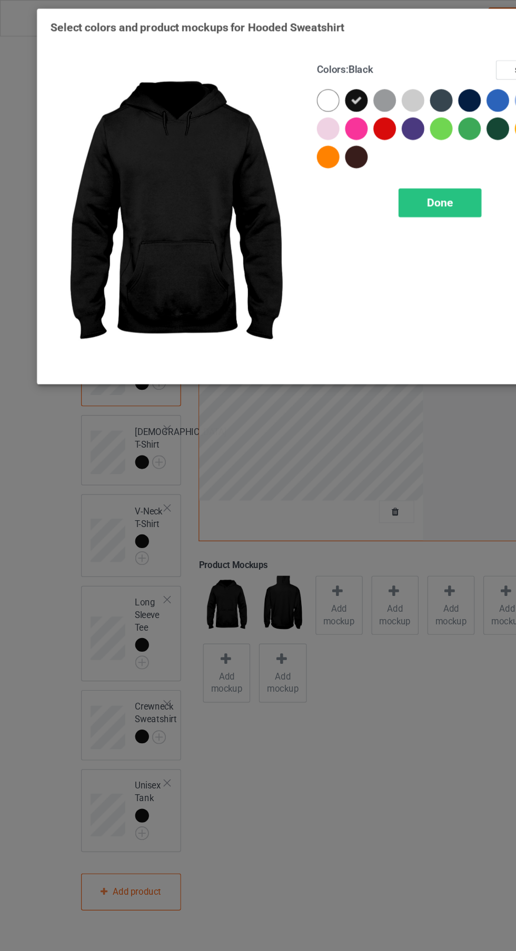
click at [378, 173] on span "Done" at bounding box center [368, 169] width 22 height 11
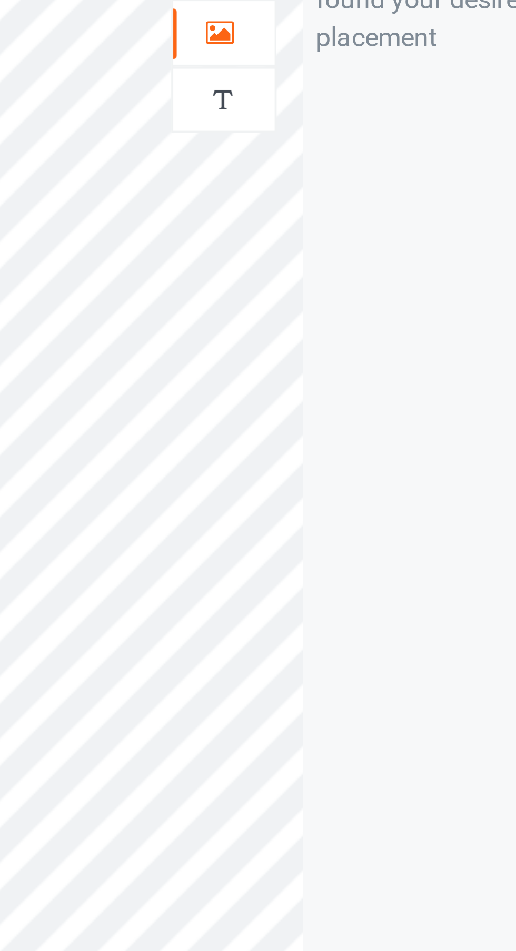
click at [336, 115] on div at bounding box center [332, 110] width 28 height 11
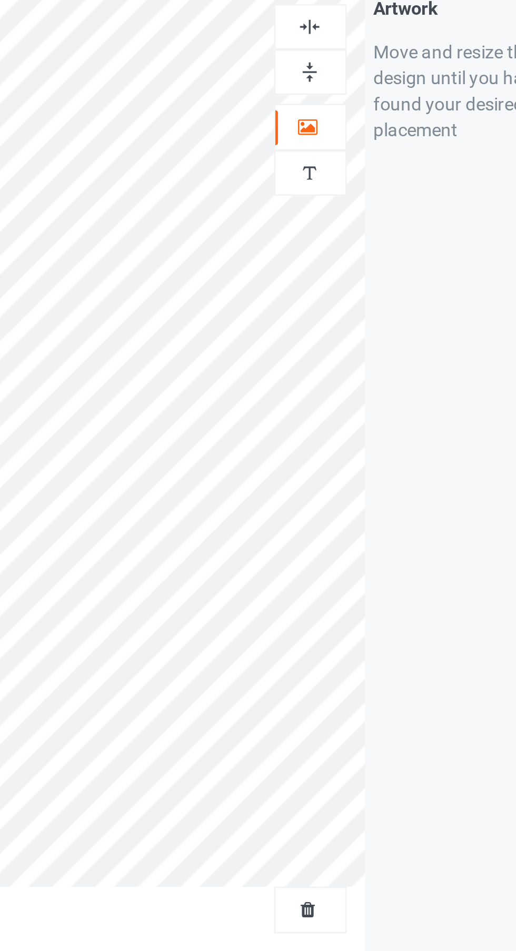
click at [339, 72] on div at bounding box center [332, 70] width 28 height 10
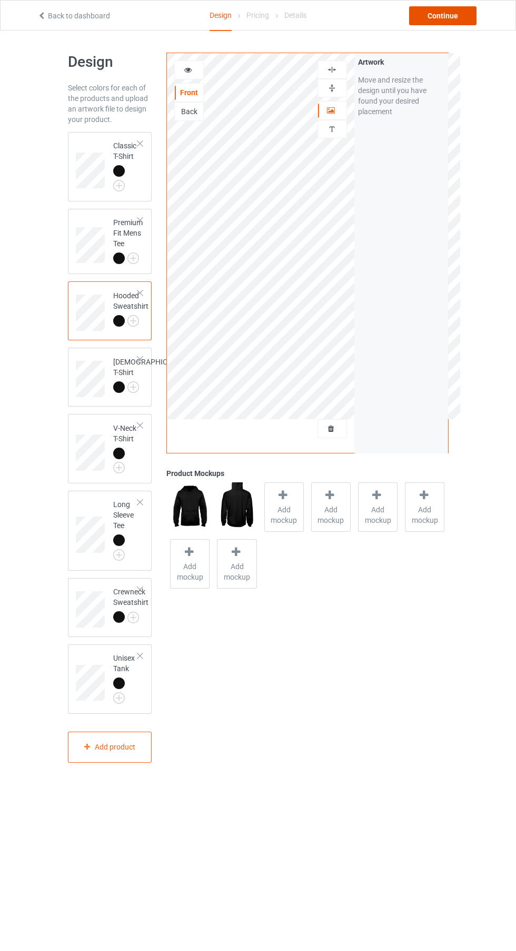
click at [463, 18] on div "Continue" at bounding box center [442, 15] width 67 height 19
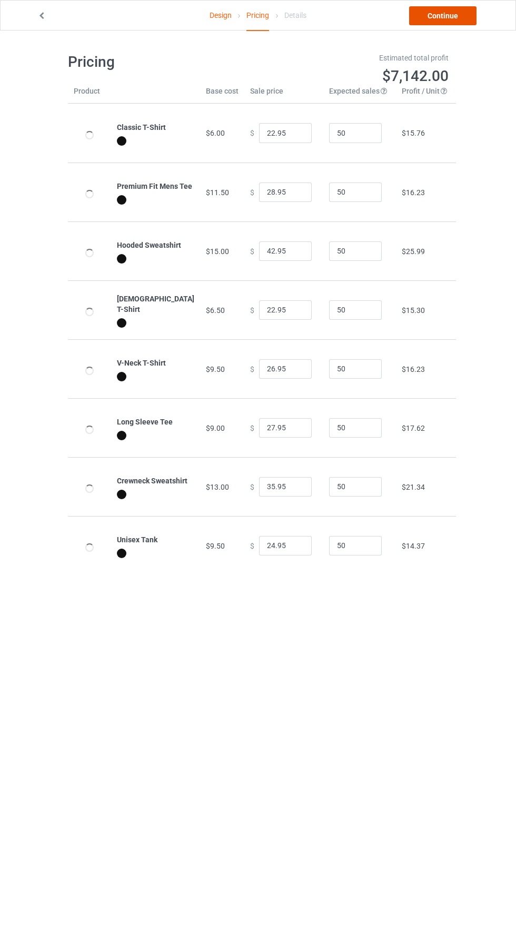
click at [457, 18] on link "Continue" at bounding box center [442, 15] width 67 height 19
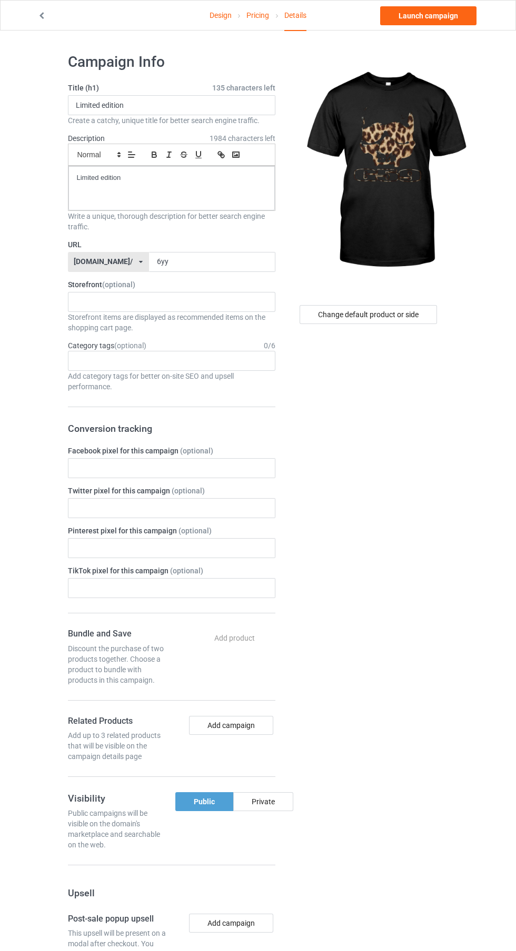
scroll to position [1, 0]
click at [450, 17] on link "Launch campaign" at bounding box center [428, 15] width 96 height 19
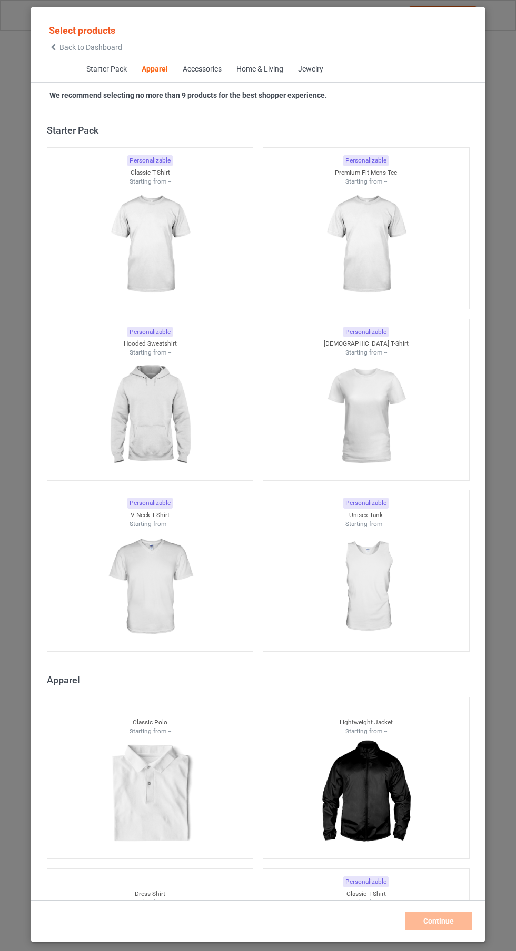
scroll to position [563, 0]
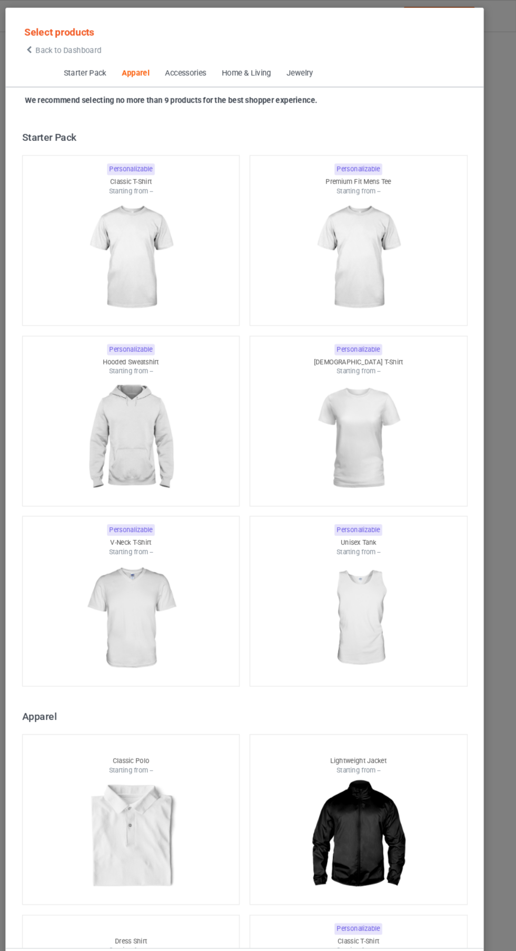
scroll to position [563, 0]
